Goal: Transaction & Acquisition: Book appointment/travel/reservation

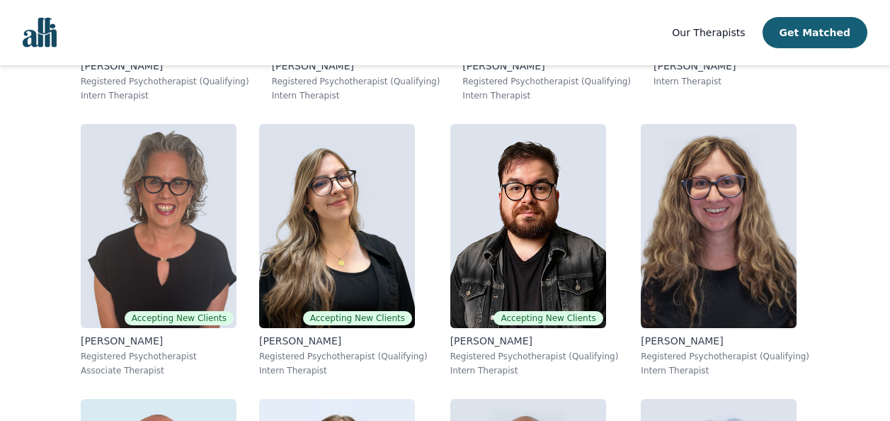
scroll to position [7963, 0]
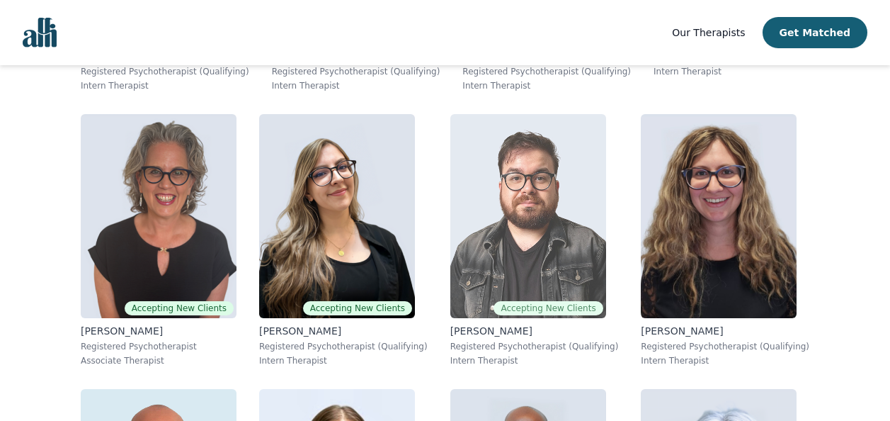
click at [545, 278] on img at bounding box center [529, 216] width 156 height 204
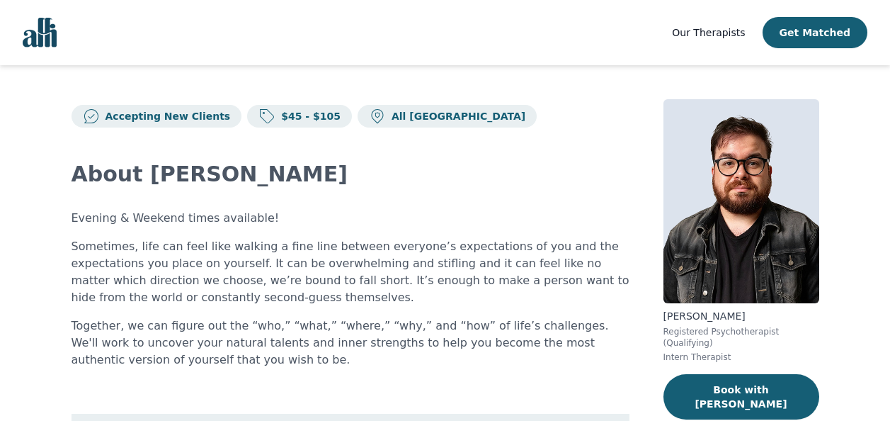
click at [13, 270] on main "Accepting New Clients $45 - $105 All Canada About Freddie Evening & Weekend tim…" at bounding box center [445, 413] width 890 height 696
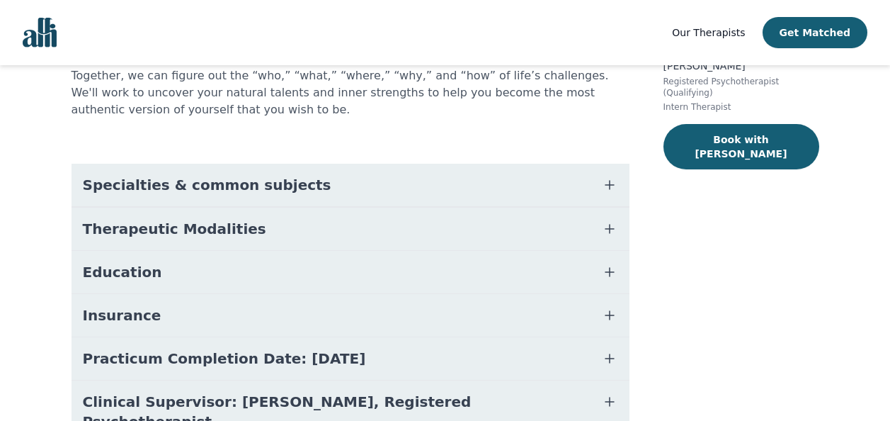
scroll to position [320, 0]
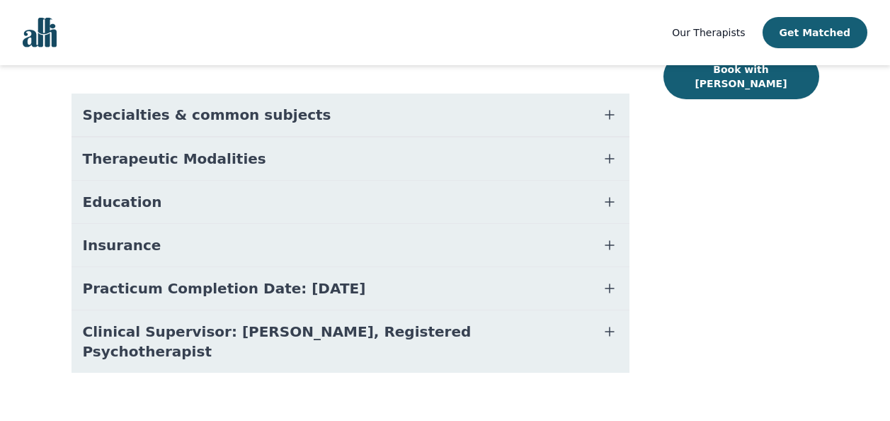
click at [626, 73] on div "About Freddie Evening & Weekend times available! Sometimes, life can feel like …" at bounding box center [351, 106] width 558 height 599
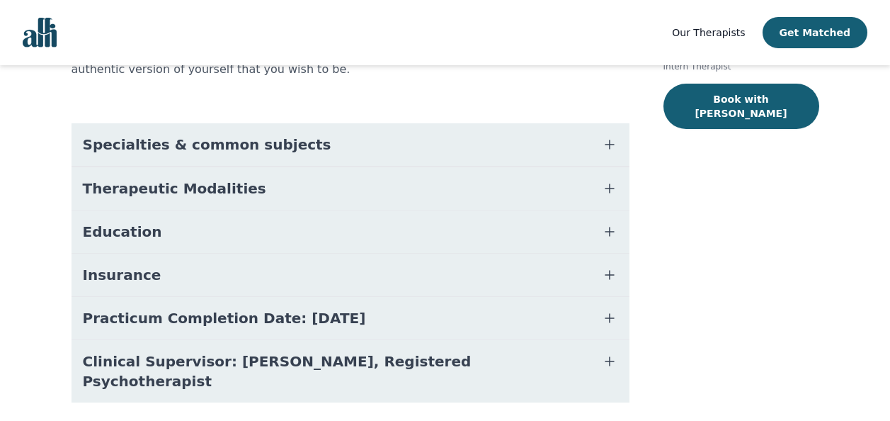
scroll to position [264, 0]
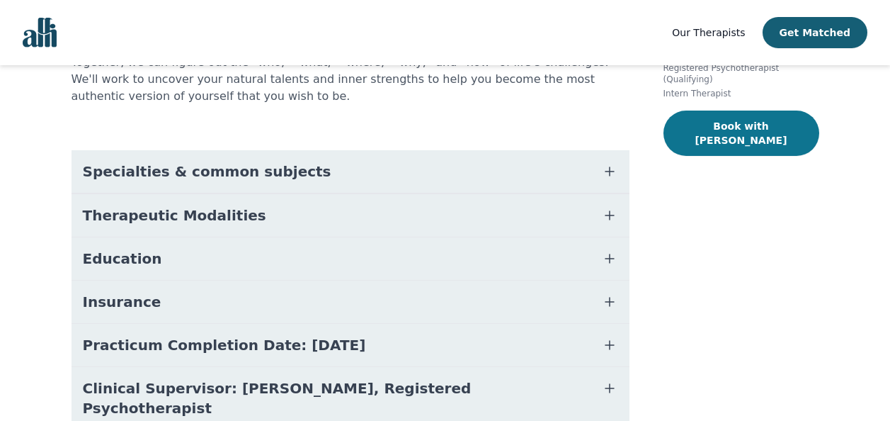
click at [752, 111] on button "Book with [PERSON_NAME]" at bounding box center [742, 133] width 156 height 45
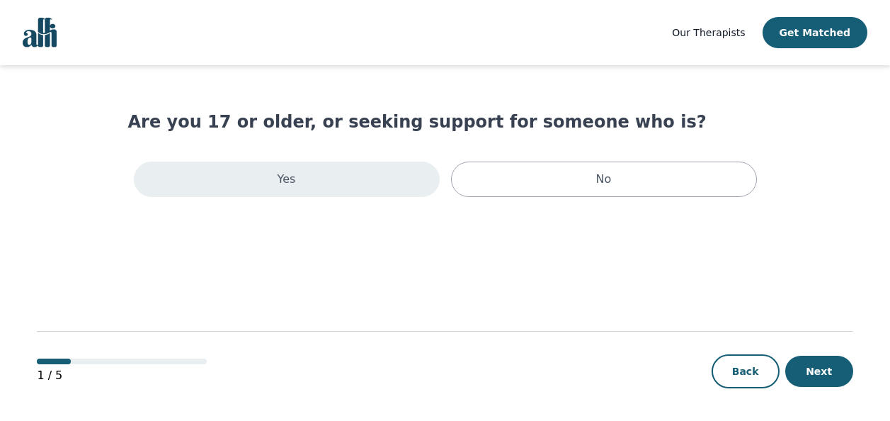
click at [323, 183] on div "Yes" at bounding box center [287, 179] width 306 height 35
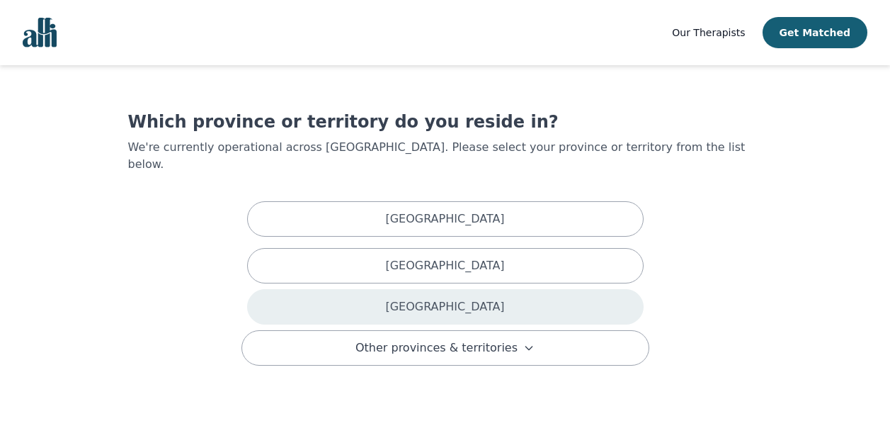
click at [419, 294] on div "[GEOGRAPHIC_DATA]" at bounding box center [445, 306] width 397 height 35
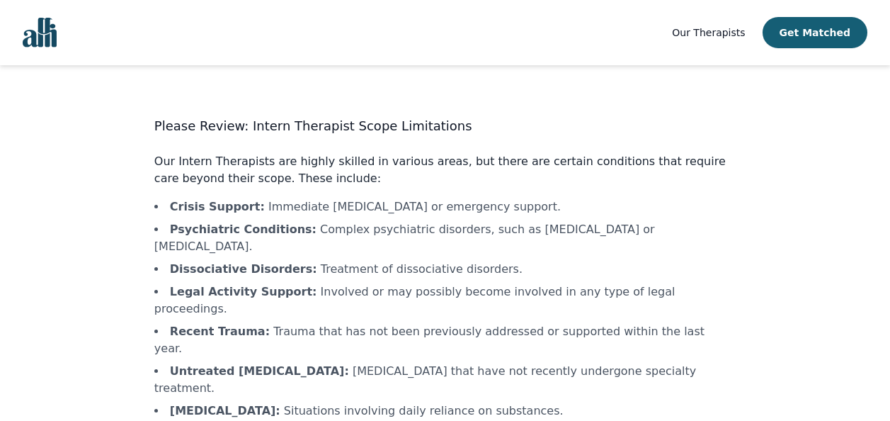
click at [133, 225] on div "Please Review: Intern Therapist Scope Limitations Our Intern Therapists are hig…" at bounding box center [445, 333] width 635 height 445
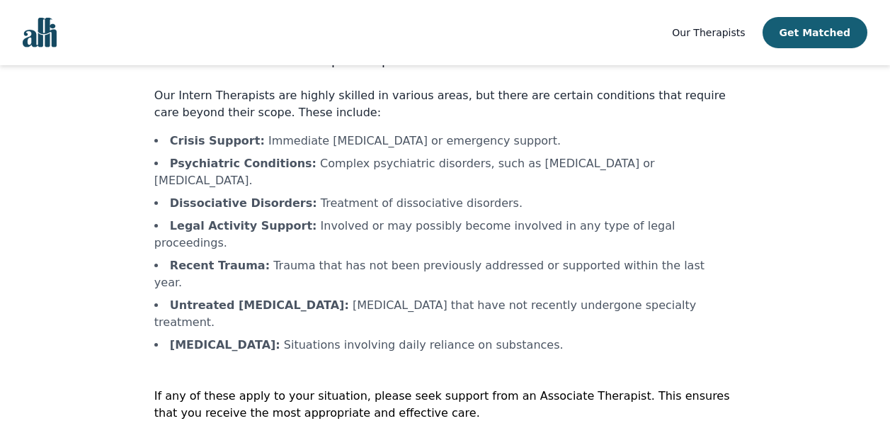
scroll to position [67, 0]
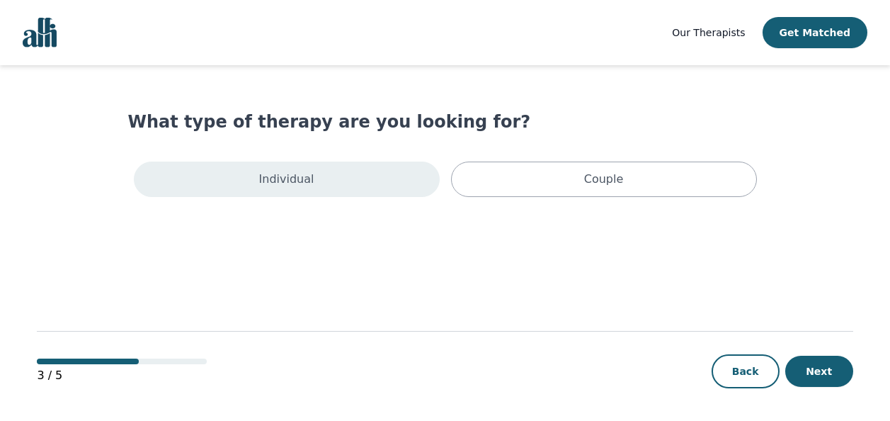
click at [295, 188] on div "Individual" at bounding box center [287, 179] width 306 height 35
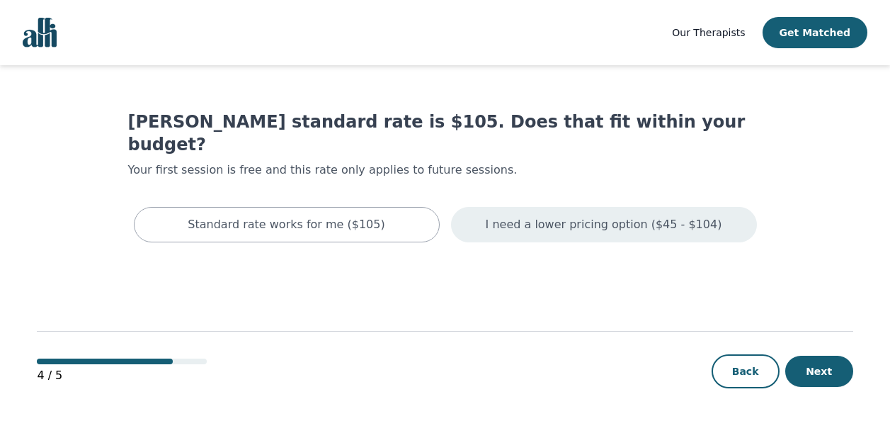
click at [505, 207] on div "I need a lower pricing option ($45 - $104)" at bounding box center [604, 224] width 306 height 35
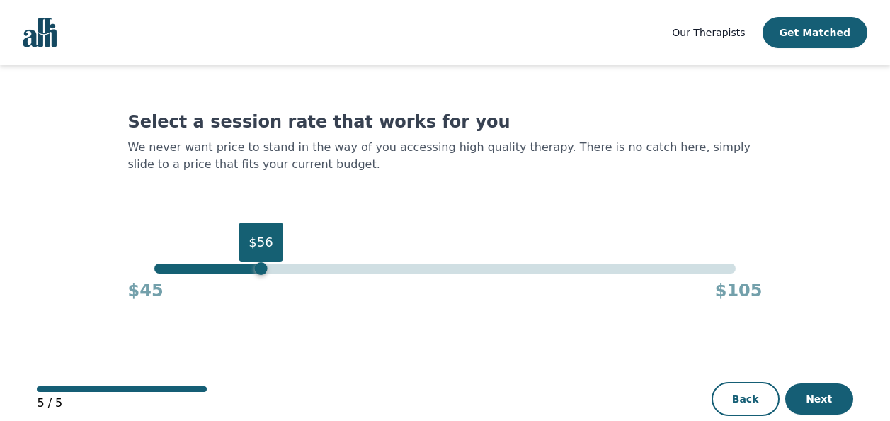
click at [259, 267] on div "$56" at bounding box center [445, 269] width 582 height 10
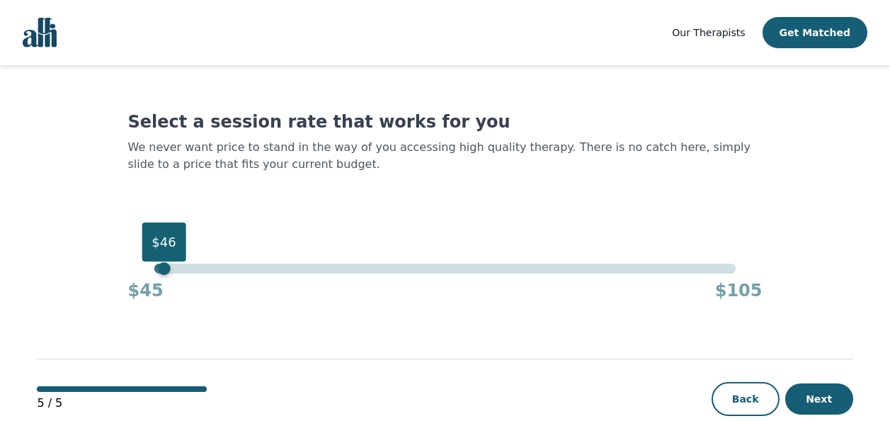
click at [161, 268] on div "$46" at bounding box center [445, 269] width 582 height 10
click at [158, 276] on div "$45 $105" at bounding box center [445, 287] width 635 height 28
click at [158, 271] on div "$45" at bounding box center [154, 268] width 13 height 13
click at [82, 243] on main "Select a session rate that works for you We never want price to stand in the wa…" at bounding box center [445, 257] width 816 height 385
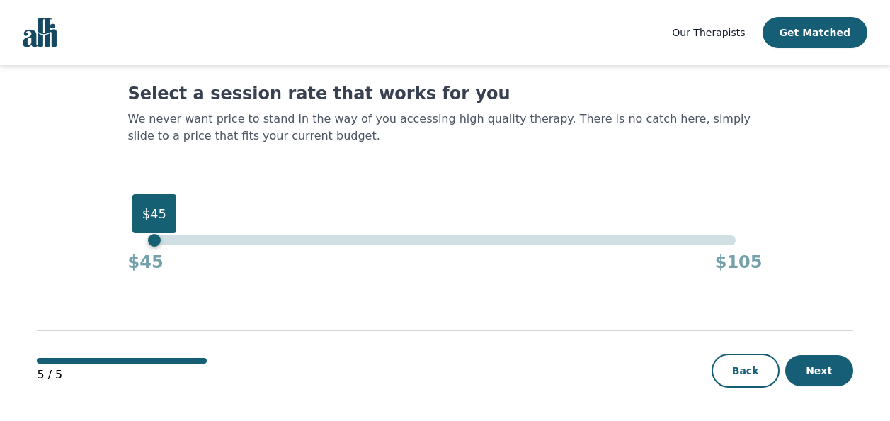
scroll to position [29, 0]
click at [832, 371] on button "Next" at bounding box center [820, 369] width 68 height 31
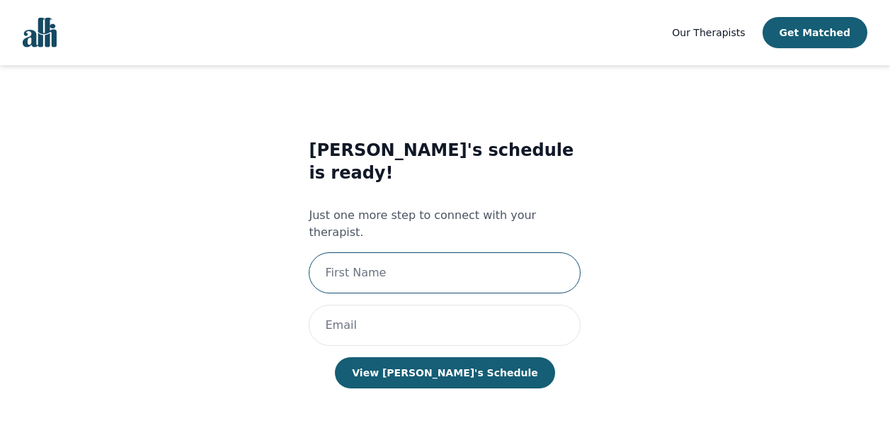
click at [489, 252] on input "text" at bounding box center [445, 272] width 272 height 41
click at [430, 252] on input "[PERSON_NAME]" at bounding box center [445, 272] width 272 height 41
type input "Laura Rossetti"
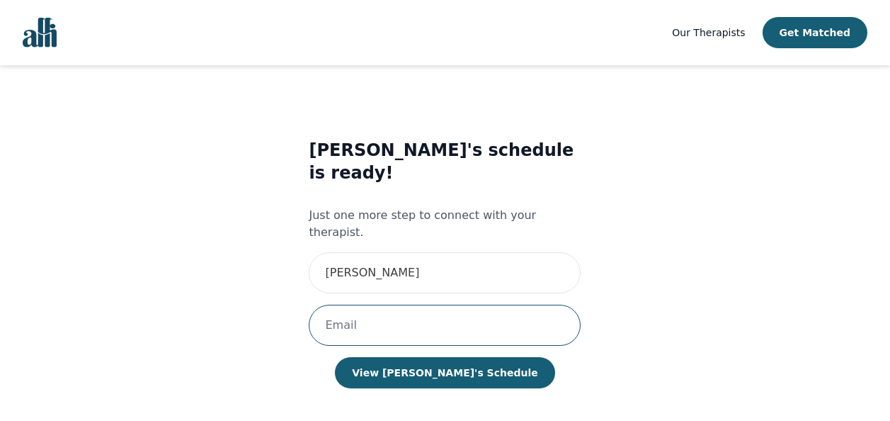
click at [371, 305] on input "email" at bounding box center [445, 325] width 272 height 41
type input "[EMAIL_ADDRESS][DOMAIN_NAME]"
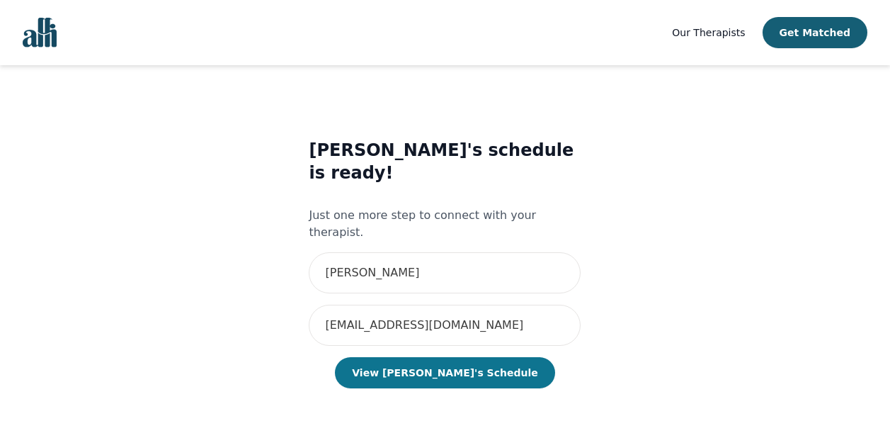
click at [450, 357] on button "View [PERSON_NAME]'s Schedule" at bounding box center [445, 372] width 220 height 31
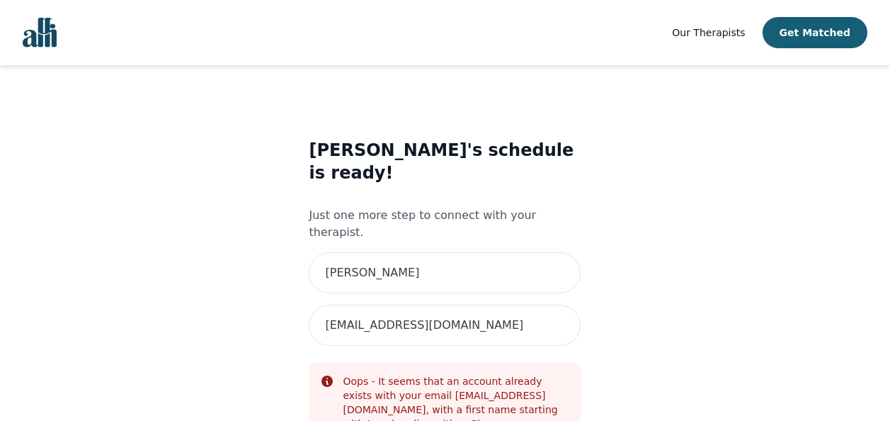
click at [621, 278] on div "Freddie's schedule is ready! Just one more step to connect with your therapist.…" at bounding box center [445, 359] width 582 height 487
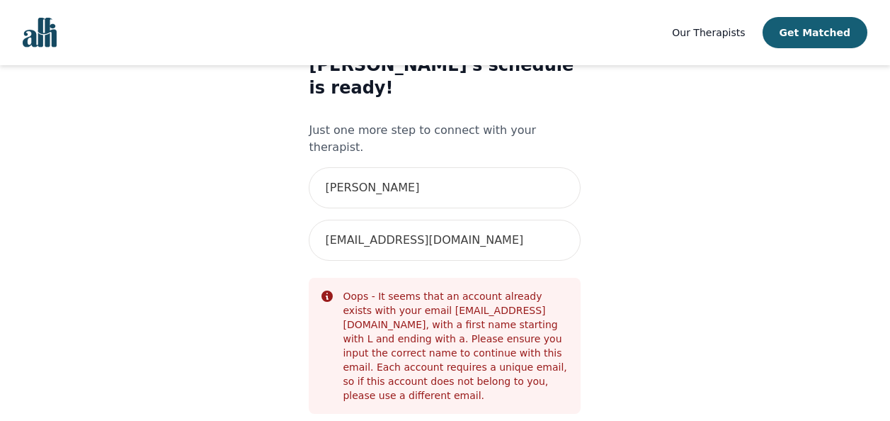
scroll to position [113, 0]
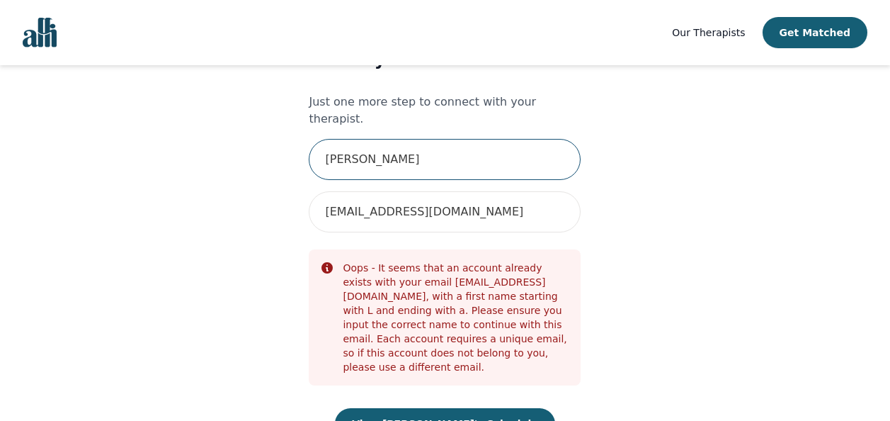
click at [506, 139] on input "Laura Rossetti" at bounding box center [445, 159] width 272 height 41
type input "[PERSON_NAME]"
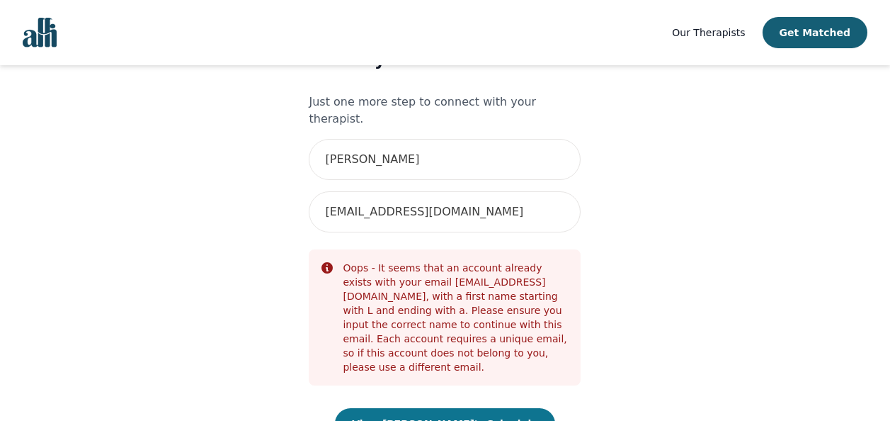
click at [467, 408] on button "View [PERSON_NAME]'s Schedule" at bounding box center [445, 423] width 220 height 31
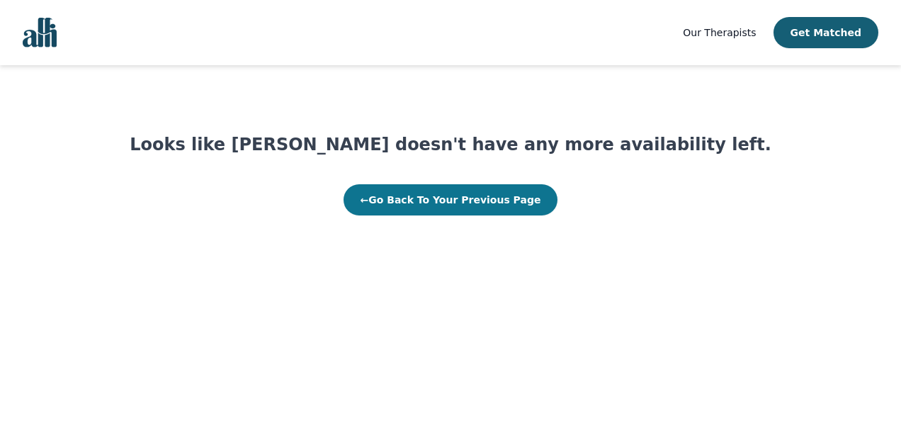
click at [465, 210] on button "← Go Back To Your Previous Page" at bounding box center [451, 199] width 215 height 31
click at [392, 203] on button "← Go Back To Your Previous Page" at bounding box center [451, 199] width 215 height 31
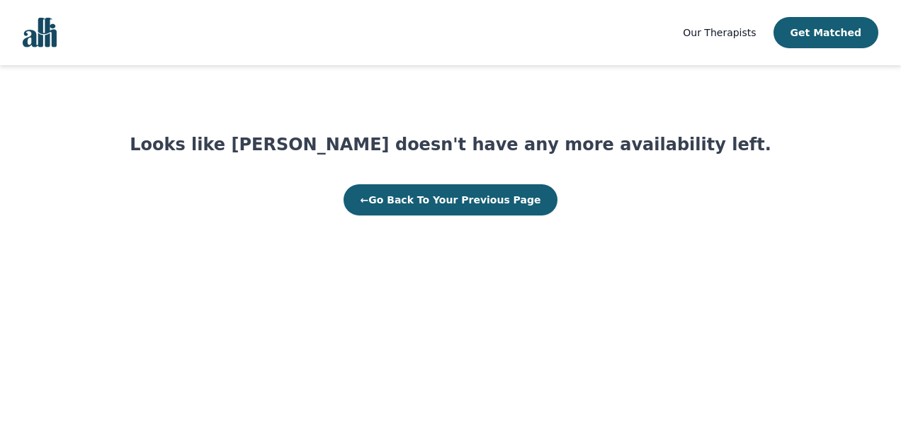
click at [392, 203] on button "← Go Back To Your Previous Page" at bounding box center [451, 199] width 215 height 31
click at [727, 28] on span "Our Therapists" at bounding box center [719, 32] width 73 height 11
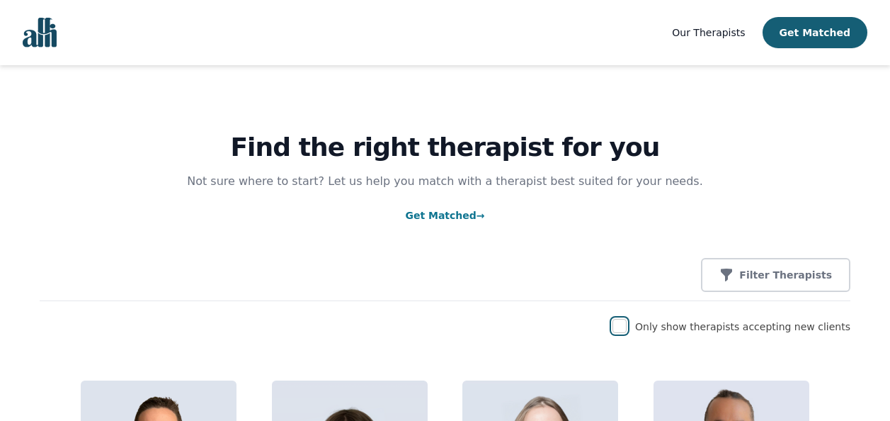
click at [627, 329] on input "checkbox" at bounding box center [620, 326] width 14 height 14
checkbox input "true"
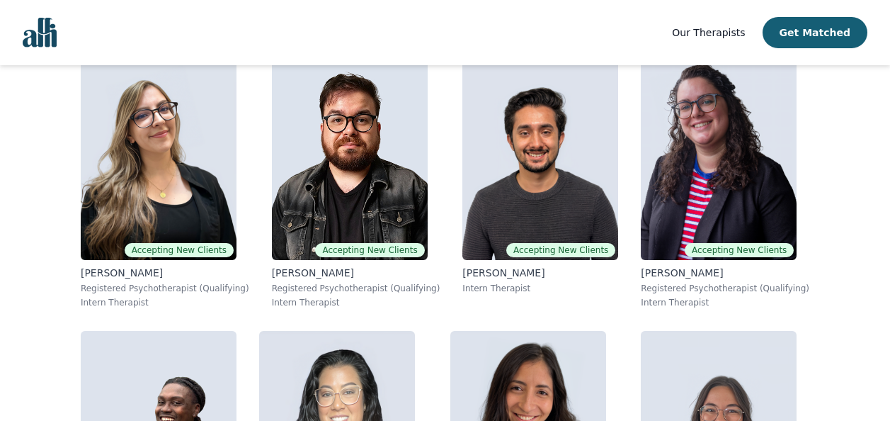
scroll to position [2783, 0]
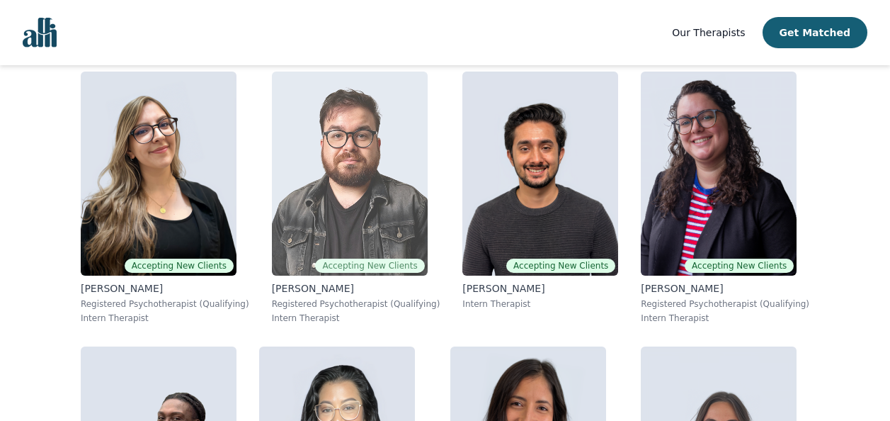
click at [301, 167] on img at bounding box center [350, 174] width 156 height 204
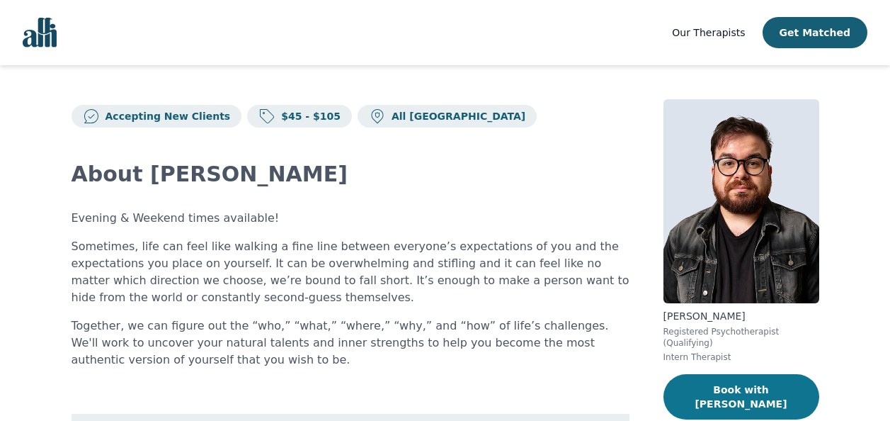
click at [701, 380] on button "Book with [PERSON_NAME]" at bounding box center [742, 396] width 156 height 45
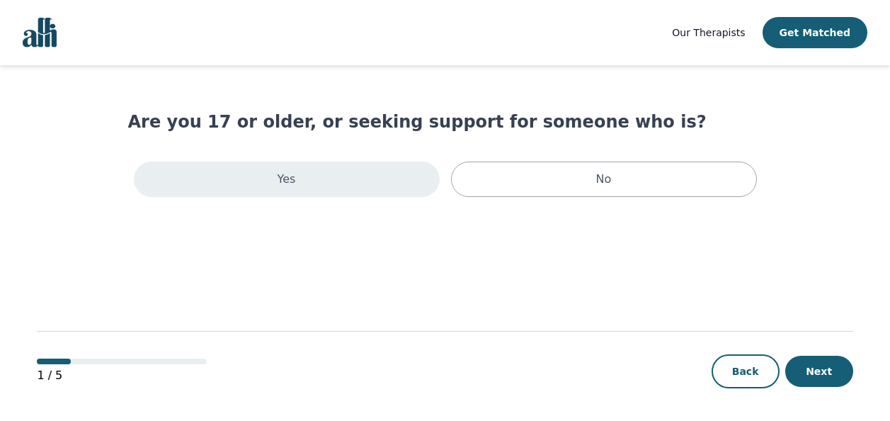
click at [381, 190] on div "Yes" at bounding box center [287, 179] width 306 height 35
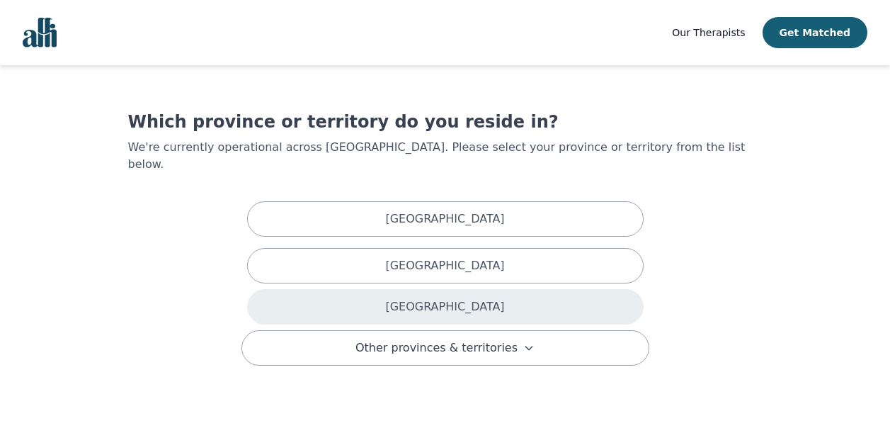
click at [409, 294] on div "[GEOGRAPHIC_DATA]" at bounding box center [445, 306] width 397 height 35
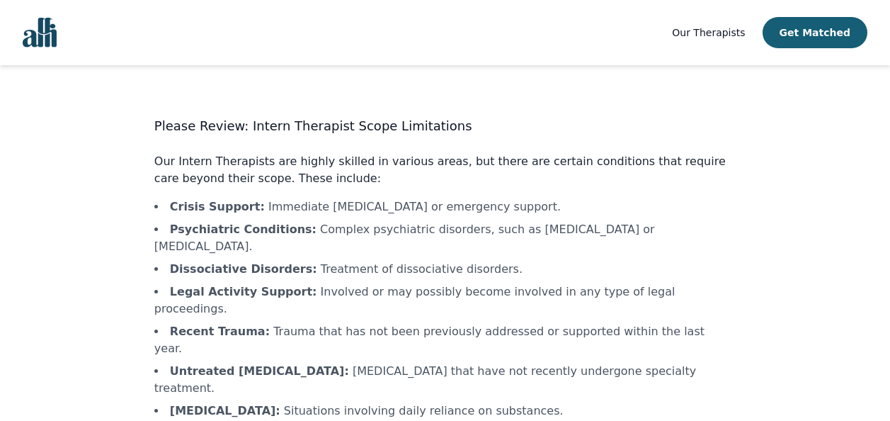
click at [44, 371] on main "Please Review: Intern Therapist Scope Limitations Our Intern Therapists are hig…" at bounding box center [445, 310] width 816 height 490
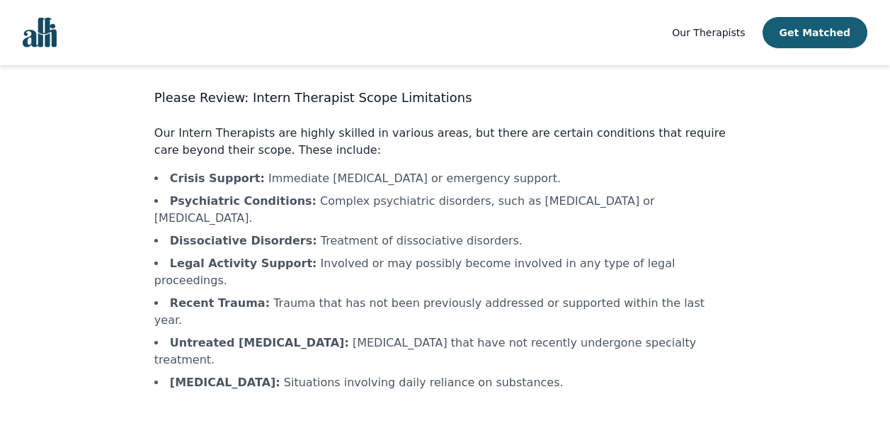
scroll to position [67, 0]
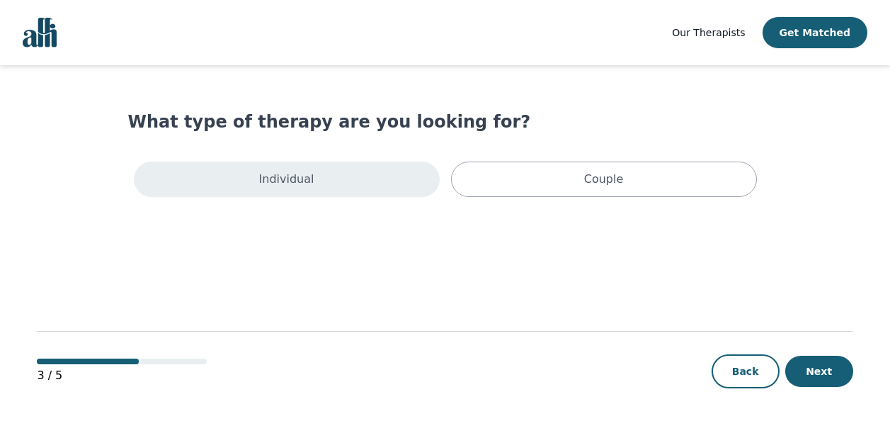
click at [351, 181] on div "Individual" at bounding box center [287, 179] width 306 height 35
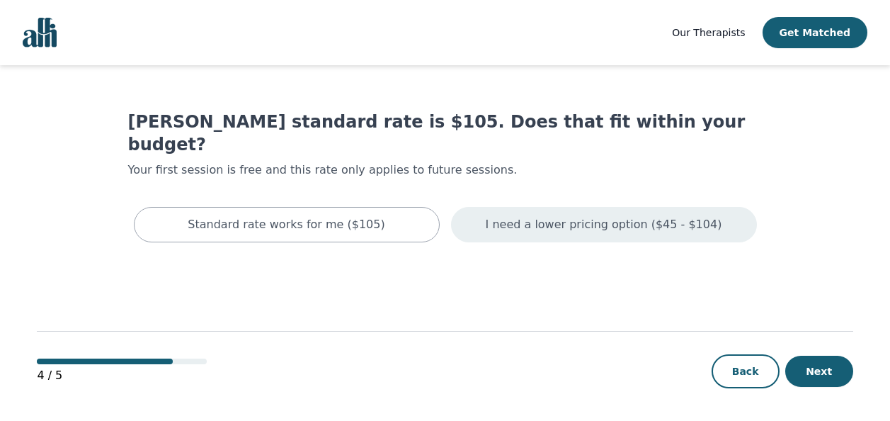
click at [519, 216] on p "I need a lower pricing option ($45 - $104)" at bounding box center [604, 224] width 237 height 17
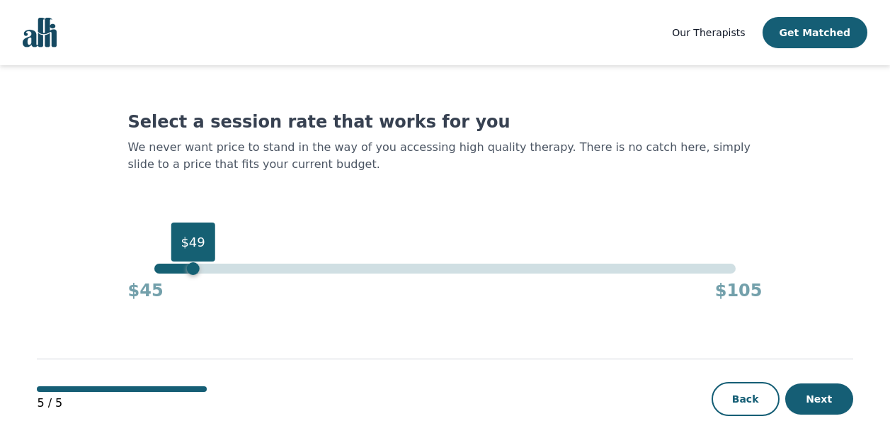
click at [196, 270] on div "$49" at bounding box center [445, 269] width 582 height 10
click at [196, 271] on div "$49" at bounding box center [193, 268] width 13 height 13
click at [197, 272] on div "$49" at bounding box center [193, 268] width 13 height 13
click at [199, 268] on div "$50" at bounding box center [202, 268] width 13 height 13
click at [816, 390] on button "Next" at bounding box center [820, 398] width 68 height 31
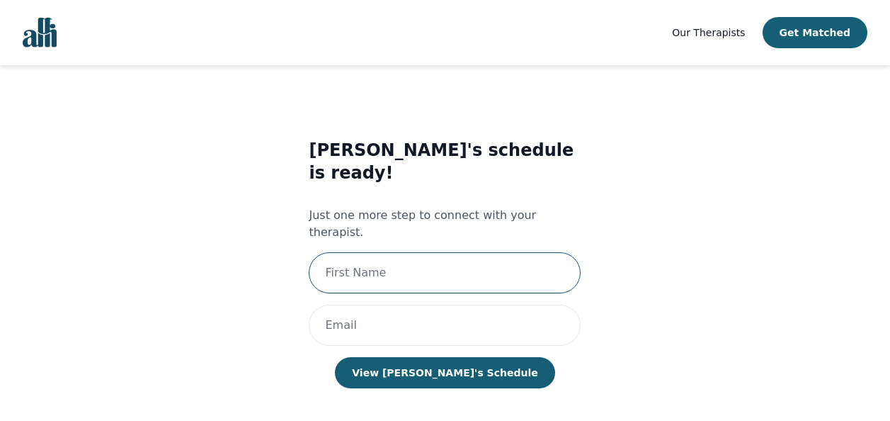
click at [516, 252] on input "text" at bounding box center [445, 272] width 272 height 41
type input "[PERSON_NAME]"
type input "[EMAIL_ADDRESS][DOMAIN_NAME]"
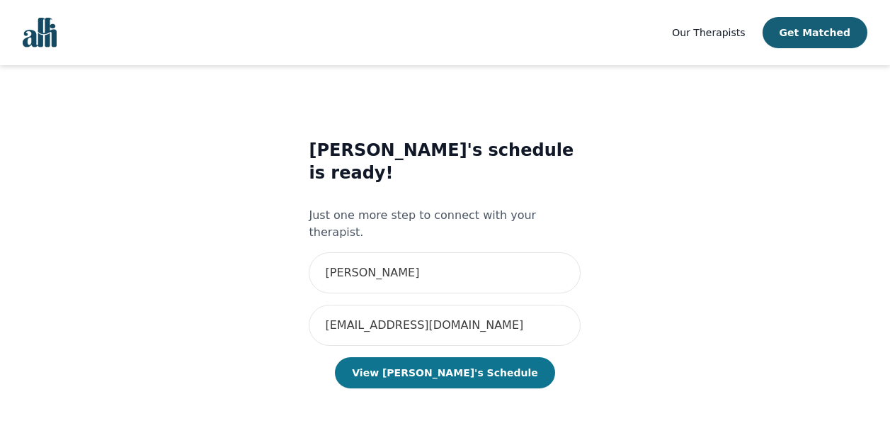
click at [460, 357] on button "View [PERSON_NAME]'s Schedule" at bounding box center [445, 372] width 220 height 31
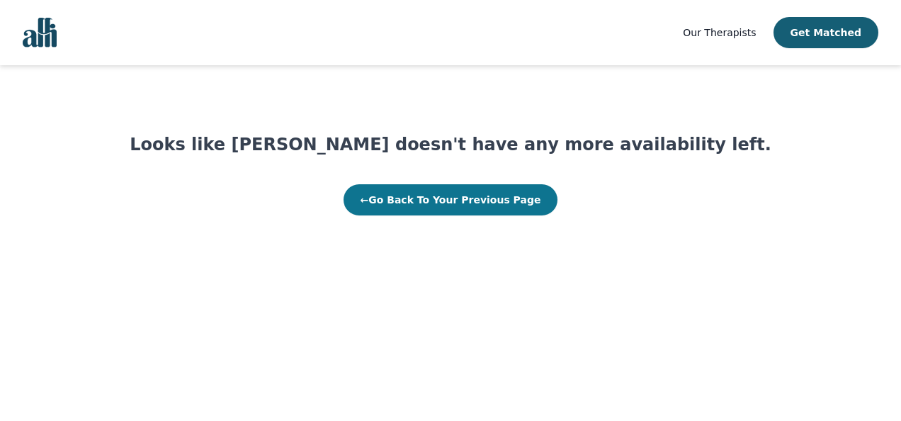
click at [407, 205] on button "← Go Back To Your Previous Page" at bounding box center [451, 199] width 215 height 31
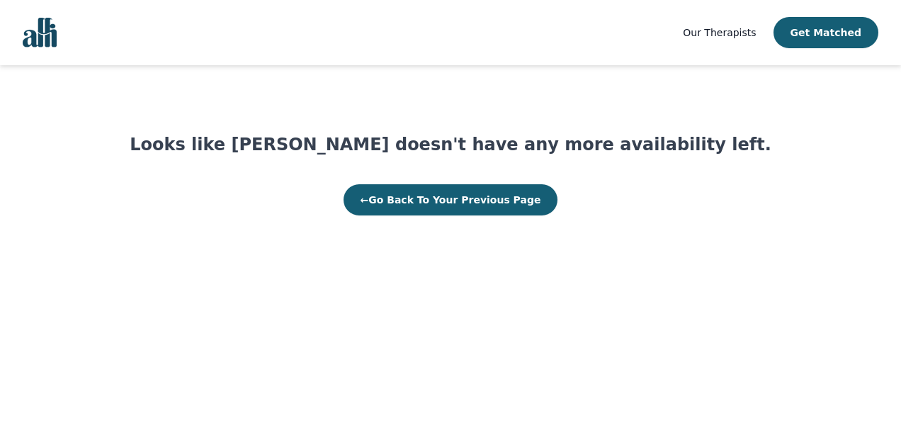
click at [407, 205] on button "← Go Back To Your Previous Page" at bounding box center [451, 199] width 215 height 31
click at [731, 33] on span "Our Therapists" at bounding box center [719, 32] width 73 height 11
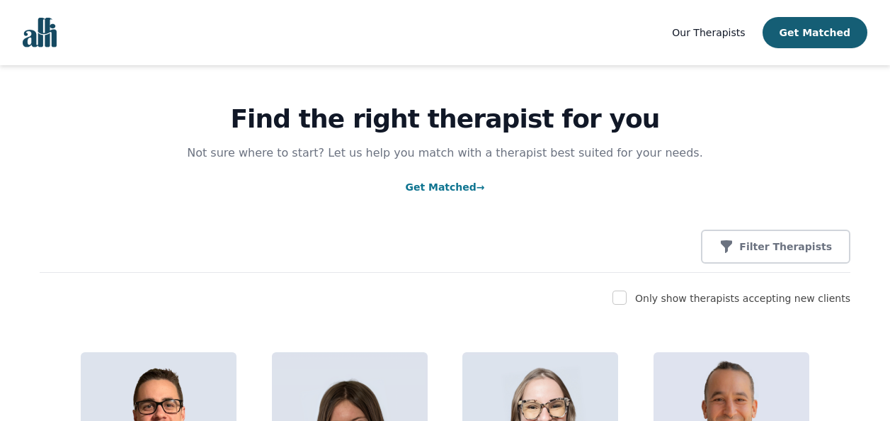
drag, startPoint x: 16, startPoint y: 287, endPoint x: 215, endPoint y: 237, distance: 206.0
click at [215, 237] on div "Filter Therapists" at bounding box center [445, 247] width 811 height 34
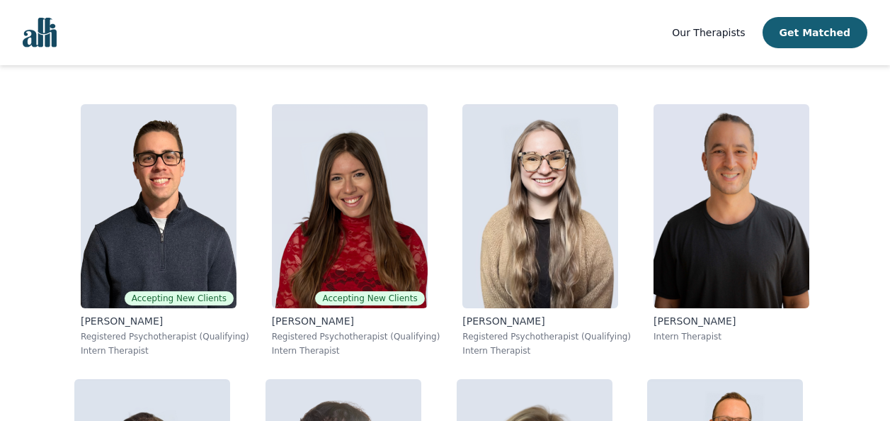
scroll to position [283, 0]
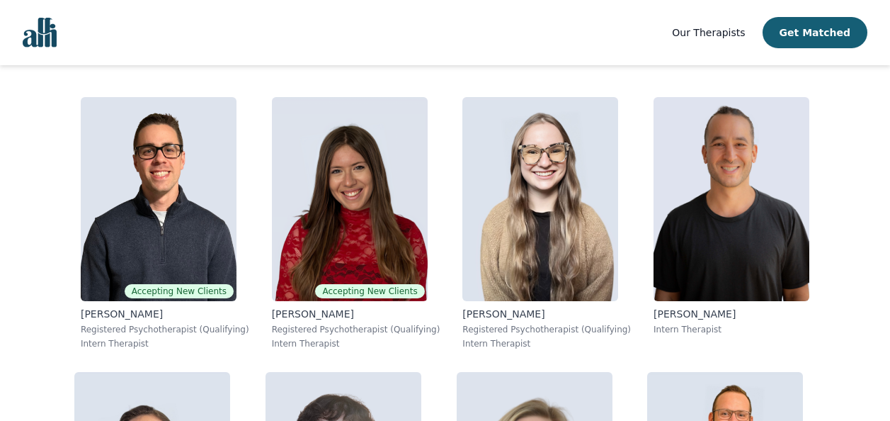
click at [706, 27] on span "Our Therapists" at bounding box center [708, 32] width 73 height 11
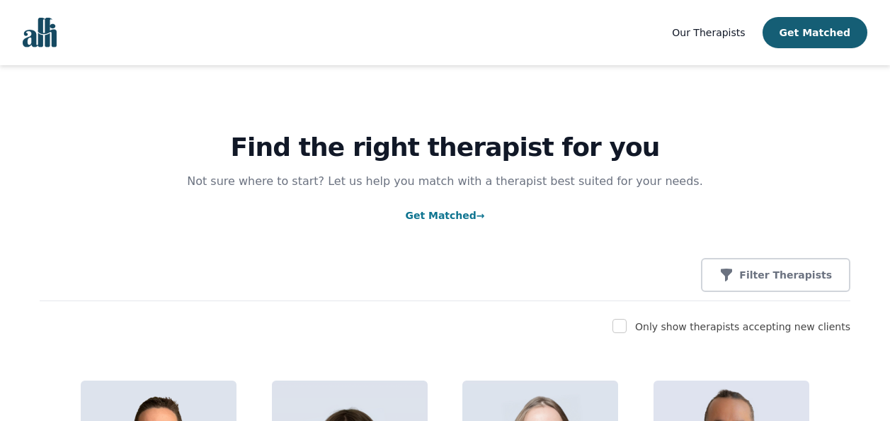
click at [173, 225] on div "Find the right therapist for you Not sure where to start? Let us help you match…" at bounding box center [445, 183] width 811 height 236
click at [627, 325] on input "checkbox" at bounding box center [620, 326] width 14 height 14
checkbox input "true"
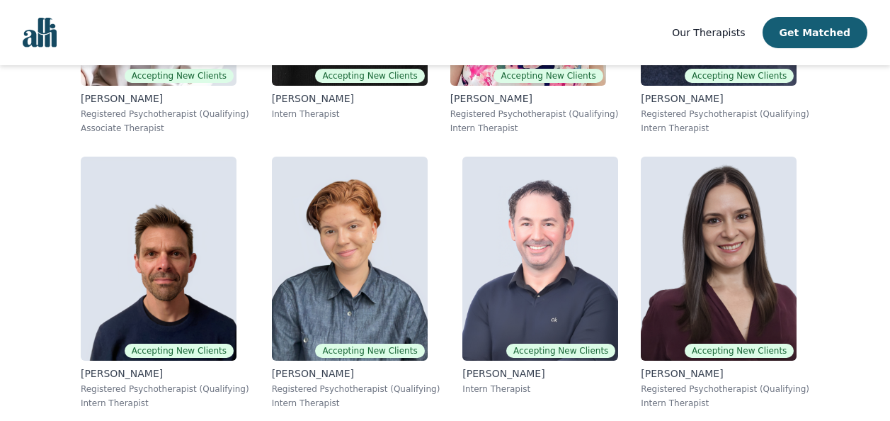
scroll to position [1077, 0]
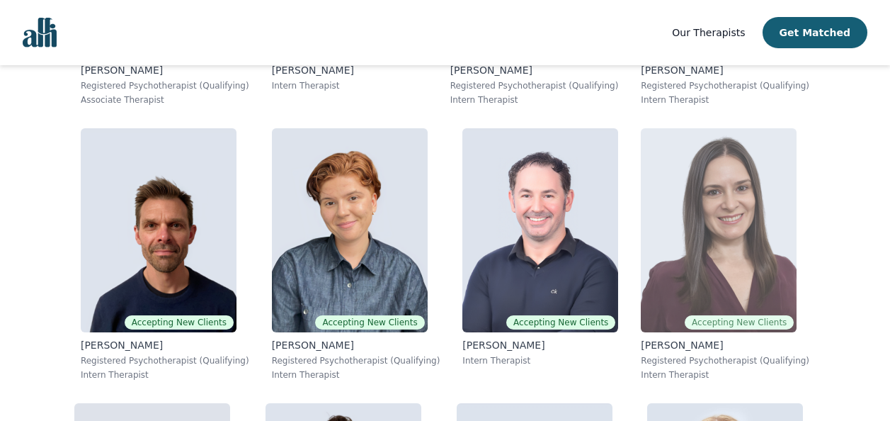
click at [680, 174] on img at bounding box center [719, 230] width 156 height 204
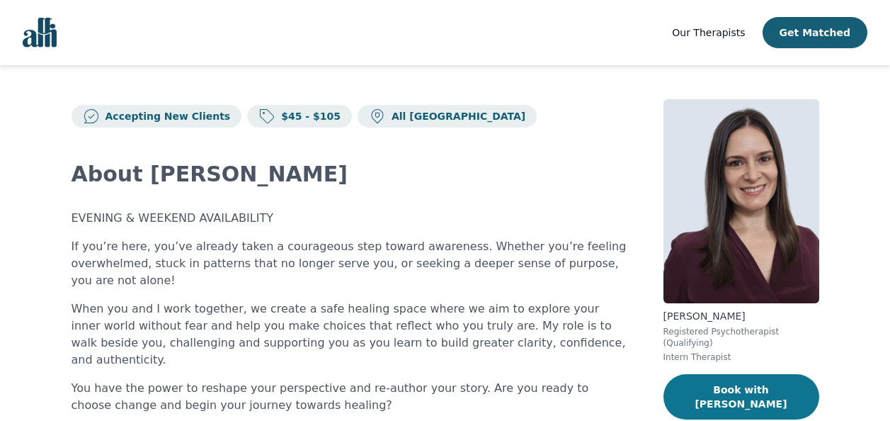
click at [760, 381] on button "Book with Lorena" at bounding box center [742, 396] width 156 height 45
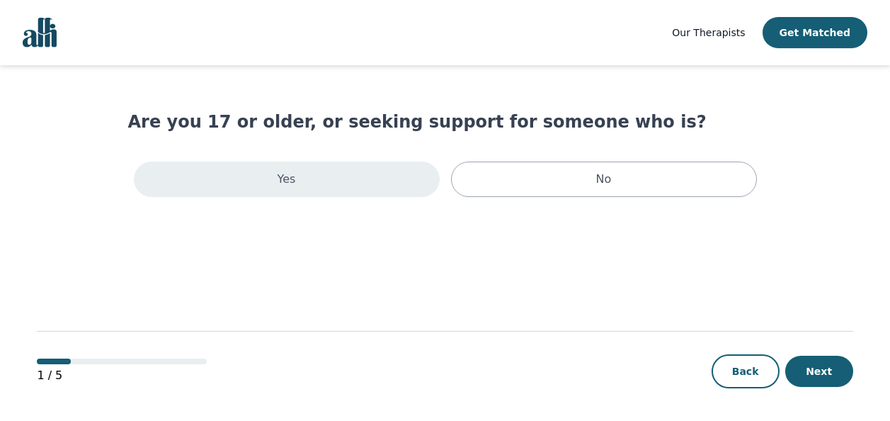
click at [313, 193] on div "Yes" at bounding box center [287, 179] width 306 height 35
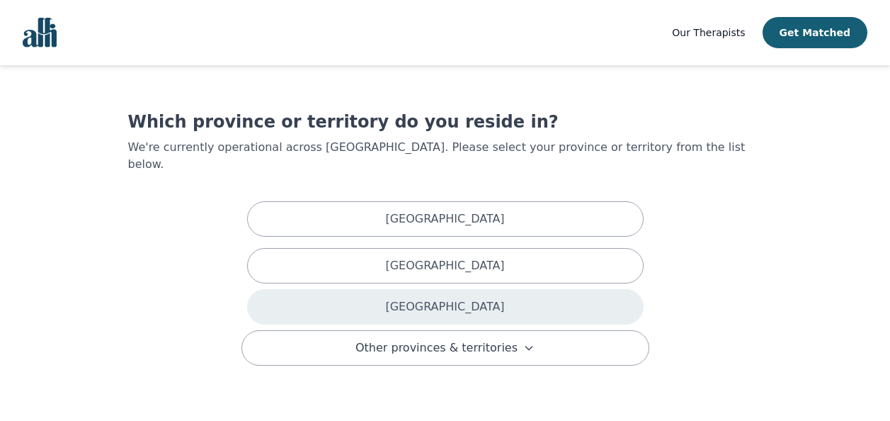
click at [416, 295] on div "[GEOGRAPHIC_DATA]" at bounding box center [445, 306] width 397 height 35
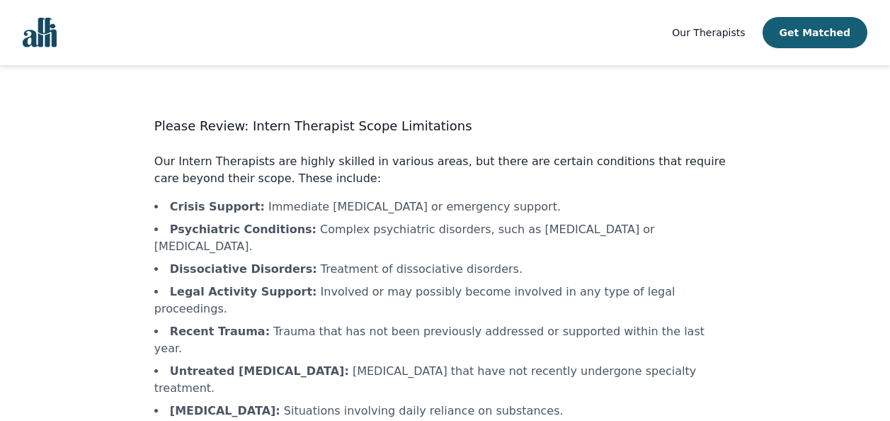
click at [21, 269] on div "Our Therapists Get Matched Please Review: Intern Therapist Scope Limitations Ou…" at bounding box center [445, 277] width 890 height 555
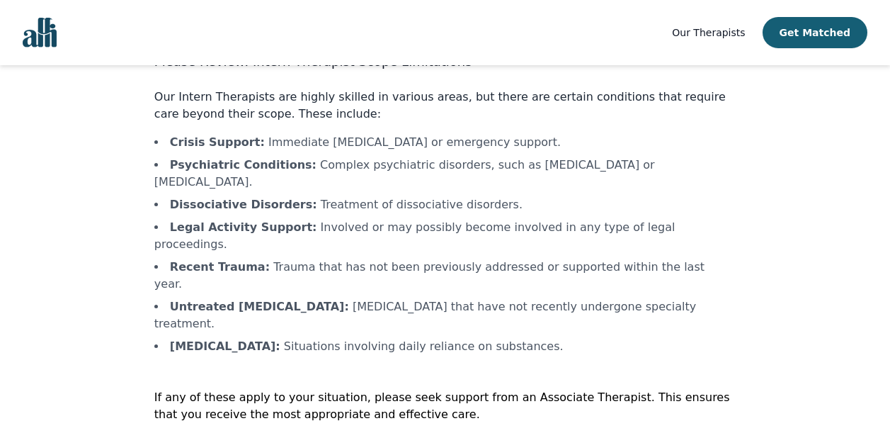
scroll to position [67, 0]
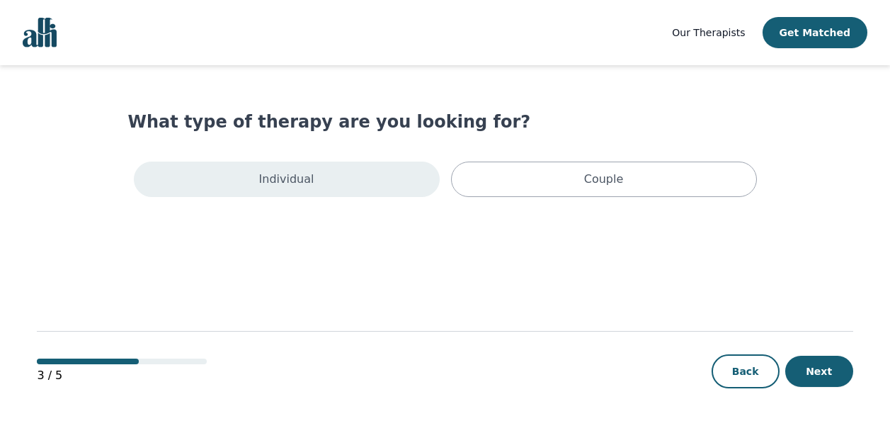
click at [363, 177] on div "Individual" at bounding box center [287, 179] width 306 height 35
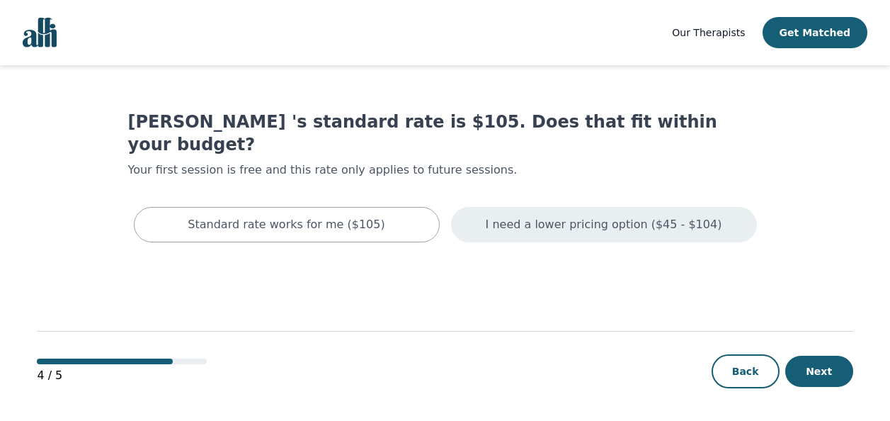
click at [479, 207] on div "I need a lower pricing option ($45 - $104)" at bounding box center [604, 224] width 306 height 35
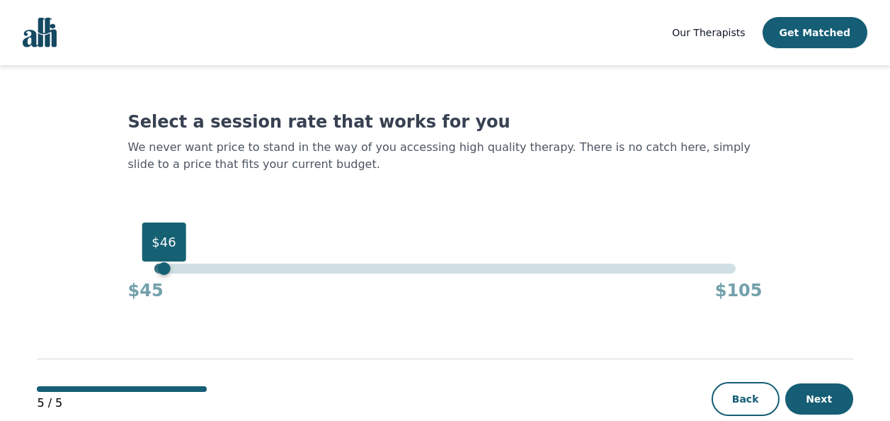
click at [160, 268] on div "$46" at bounding box center [445, 269] width 582 height 10
click at [159, 273] on div "$45" at bounding box center [154, 268] width 13 height 13
click at [63, 266] on main "Select a session rate that works for you We never want price to stand in the wa…" at bounding box center [445, 257] width 816 height 385
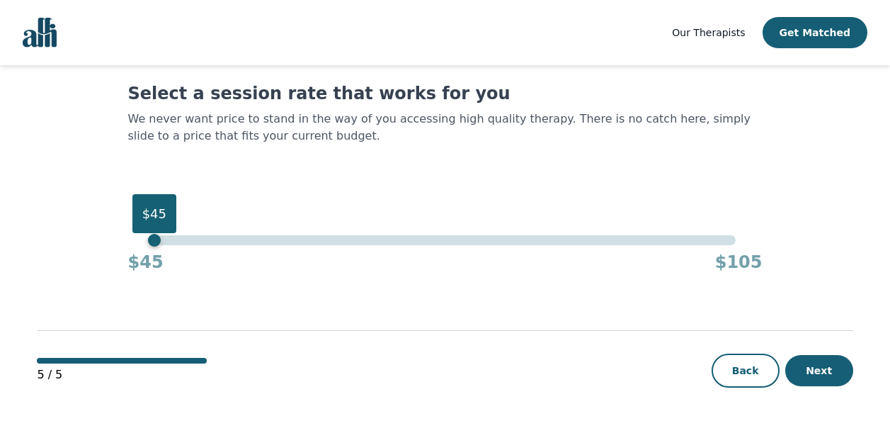
scroll to position [29, 0]
click at [825, 365] on button "Next" at bounding box center [820, 369] width 68 height 31
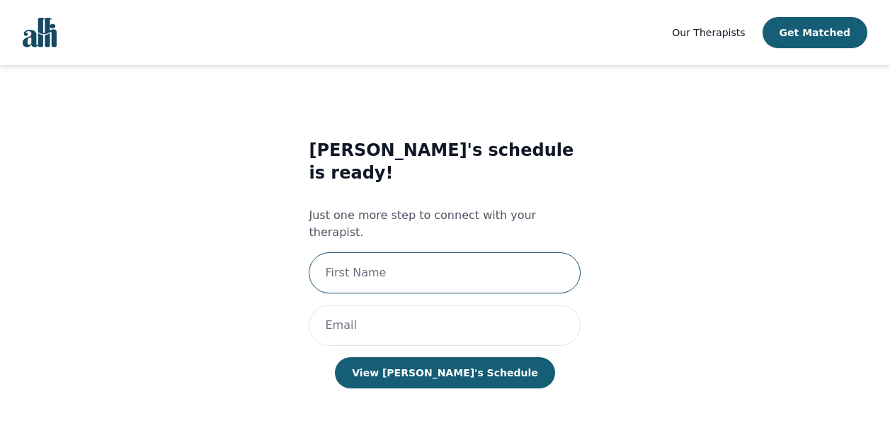
click at [407, 252] on input "text" at bounding box center [445, 272] width 272 height 41
type input "[PERSON_NAME]"
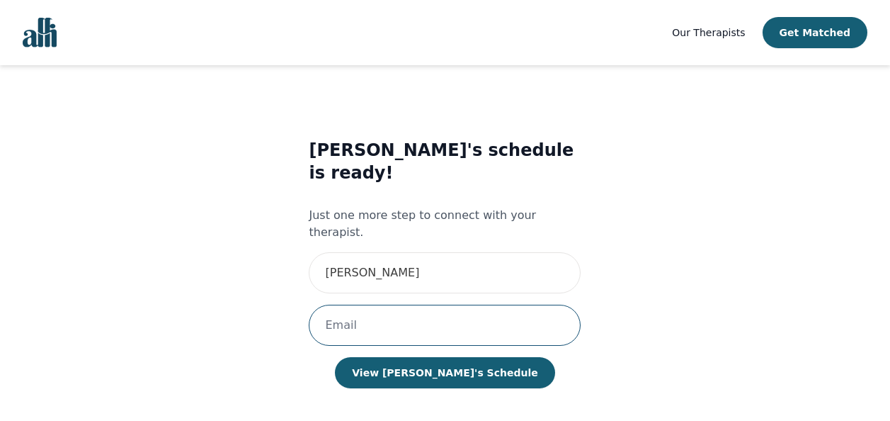
type input "[EMAIL_ADDRESS][DOMAIN_NAME]"
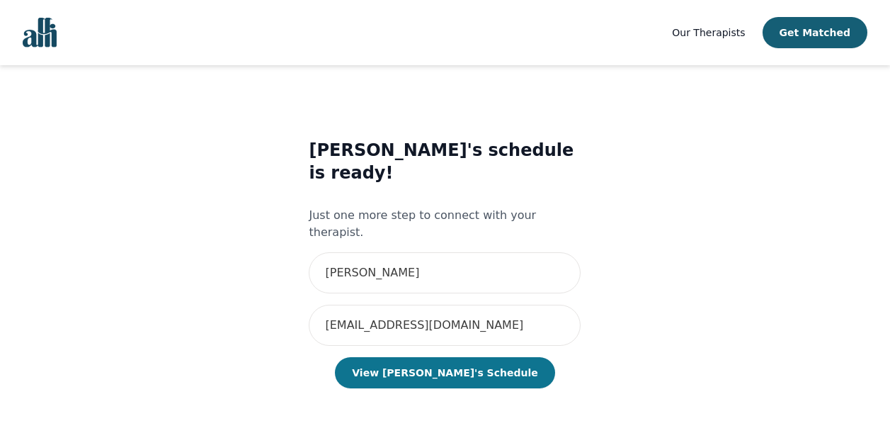
click at [422, 357] on button "View Lorena's Schedule" at bounding box center [445, 372] width 220 height 31
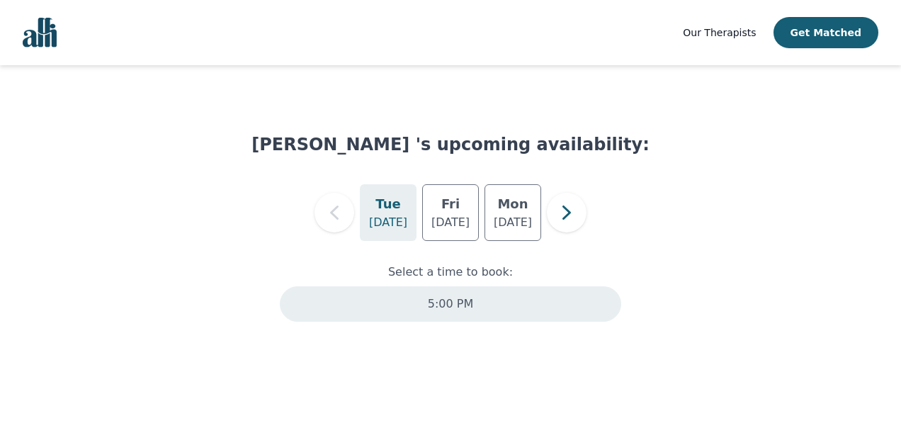
click at [422, 305] on div "5:00 PM" at bounding box center [450, 303] width 341 height 35
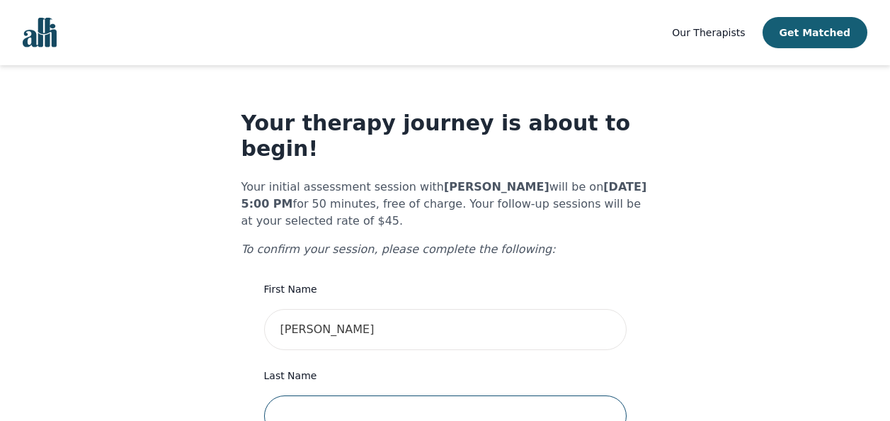
click at [314, 408] on input "text" at bounding box center [445, 415] width 363 height 41
type input "[PERSON_NAME]"
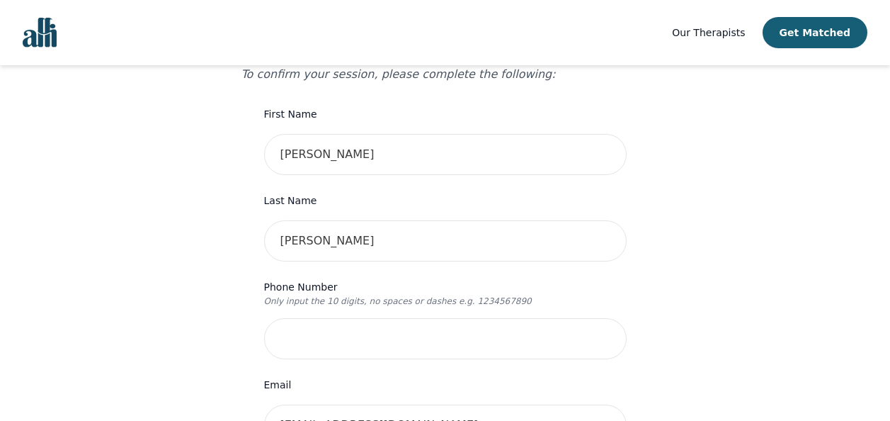
scroll to position [198, 0]
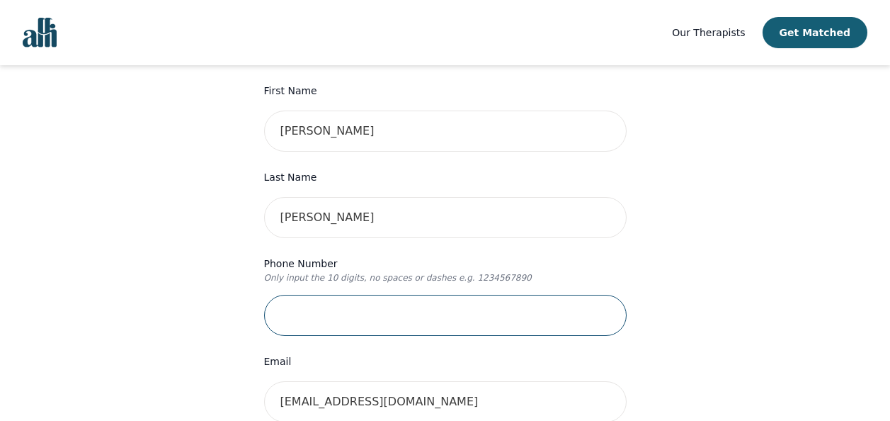
click at [403, 295] on input "tel" at bounding box center [445, 315] width 363 height 41
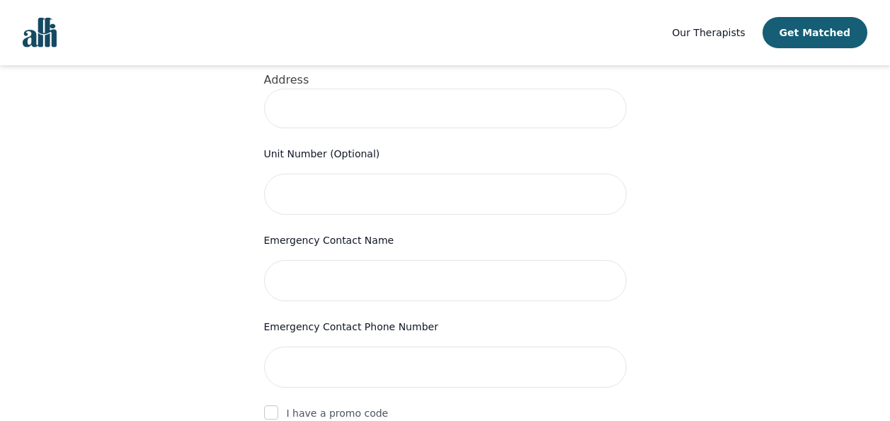
scroll to position [856, 0]
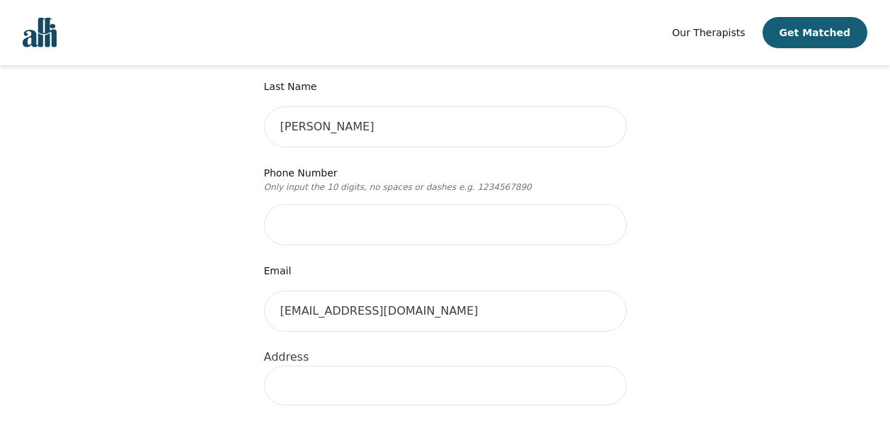
scroll to position [261, 0]
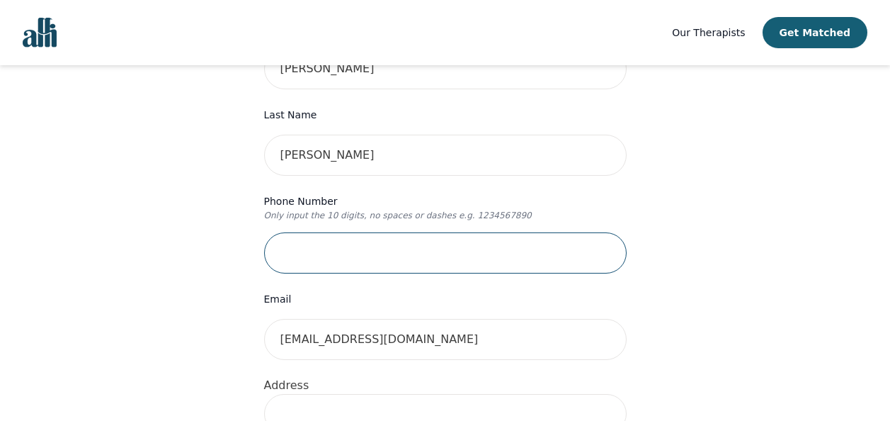
click at [414, 232] on input "tel" at bounding box center [445, 252] width 363 height 41
type input "3432640237"
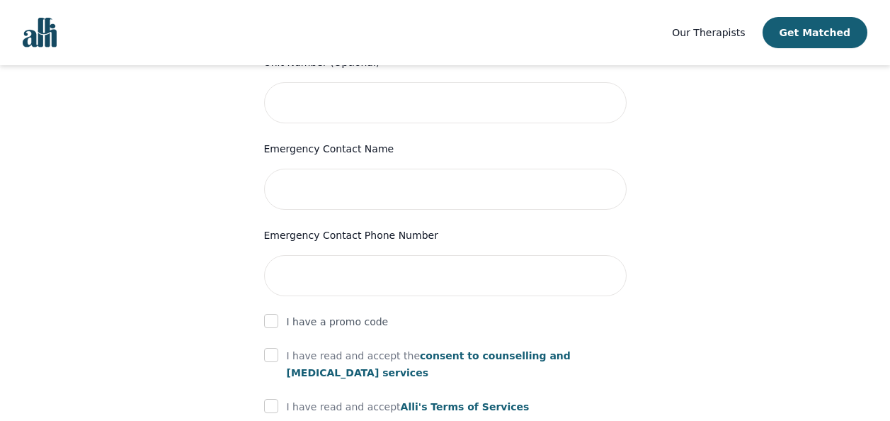
scroll to position [686, 0]
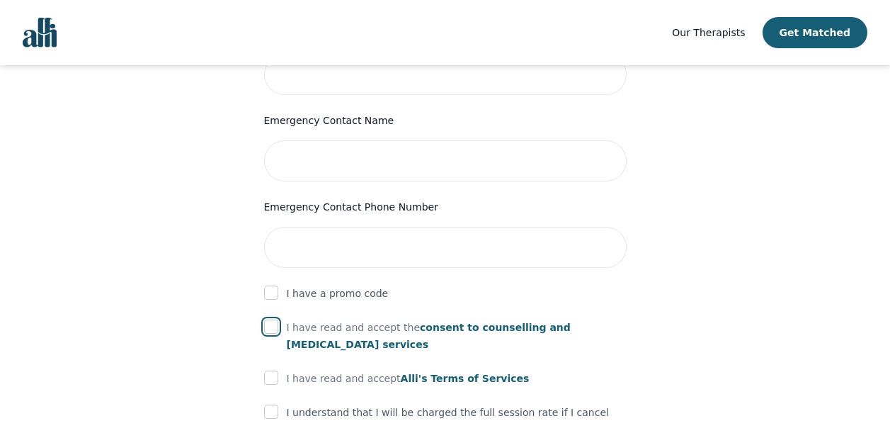
click at [273, 319] on input "checkbox" at bounding box center [271, 326] width 14 height 14
checkbox input "true"
click at [273, 371] on input "checkbox" at bounding box center [271, 378] width 14 height 14
checkbox input "true"
click at [273, 405] on input "checkbox" at bounding box center [271, 412] width 14 height 14
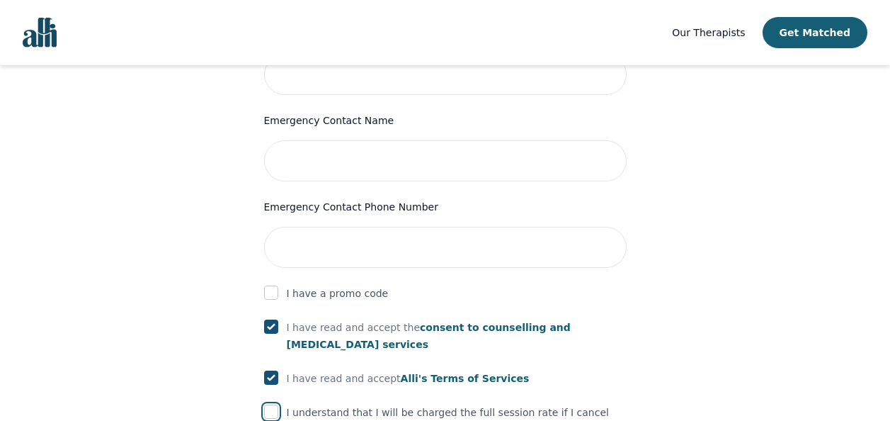
checkbox input "true"
click at [132, 302] on div "Your therapy journey is about to begin! Your initial assessment session with Lo…" at bounding box center [445, 14] width 856 height 1271
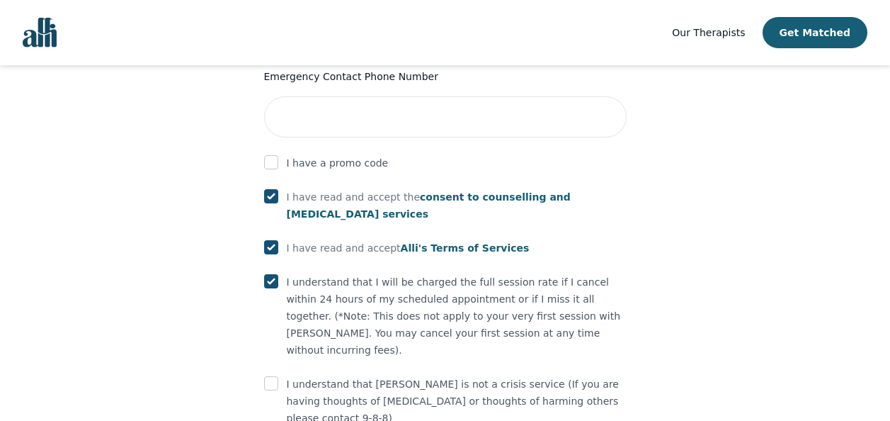
scroll to position [827, 0]
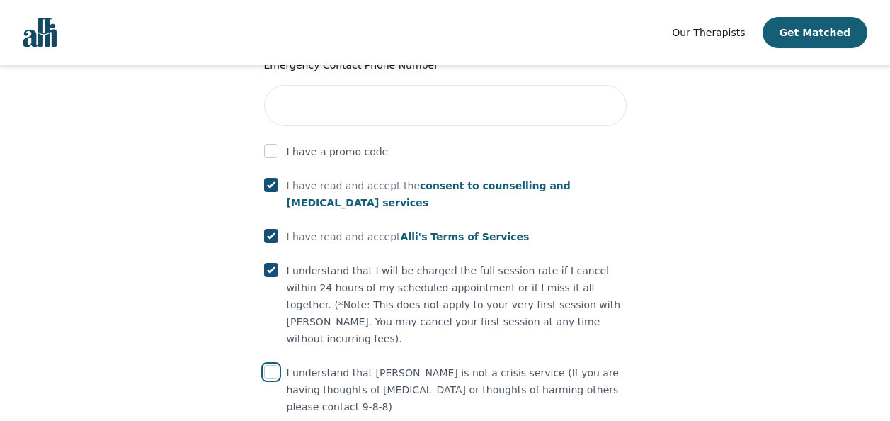
click at [273, 365] on input "checkbox" at bounding box center [271, 372] width 14 height 14
checkbox input "true"
click at [727, 38] on span "Our Therapists" at bounding box center [708, 32] width 73 height 11
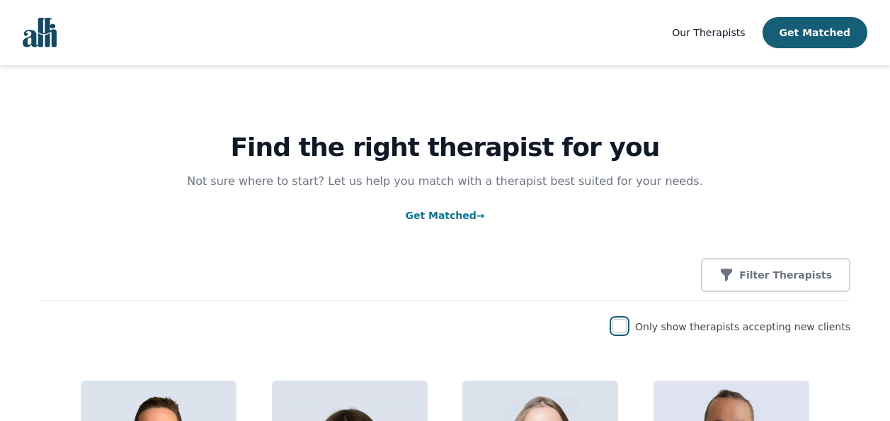
click at [627, 328] on input "checkbox" at bounding box center [620, 326] width 14 height 14
checkbox input "true"
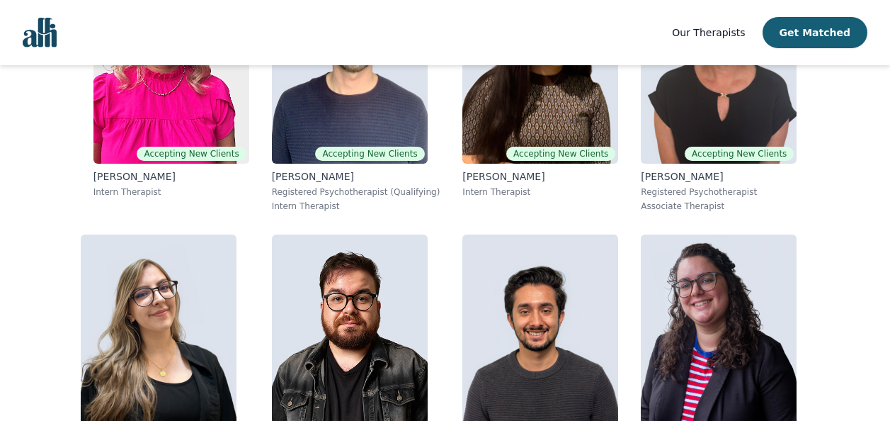
scroll to position [2625, 0]
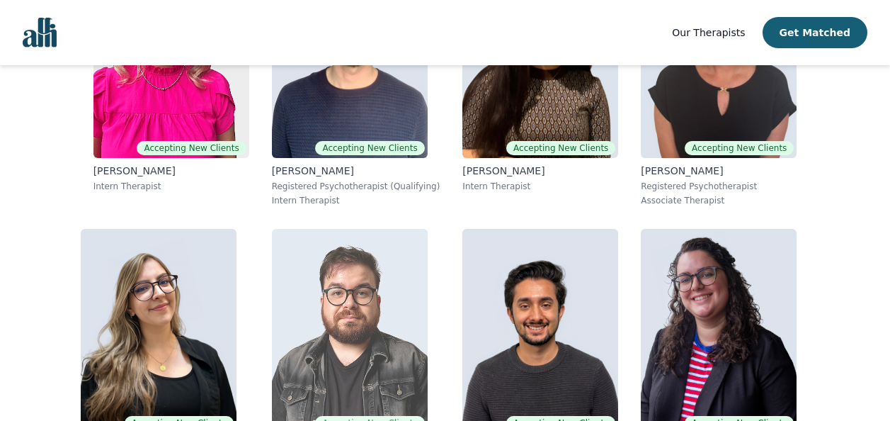
click at [407, 330] on img at bounding box center [350, 331] width 156 height 204
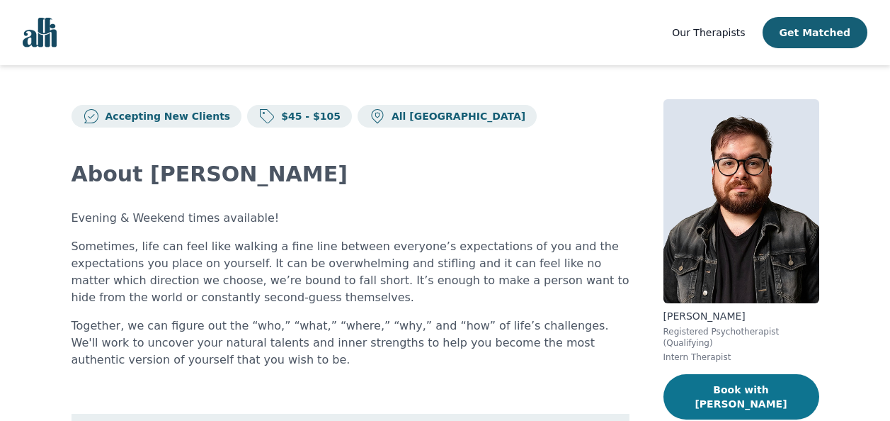
click at [737, 376] on button "Book with [PERSON_NAME]" at bounding box center [742, 396] width 156 height 45
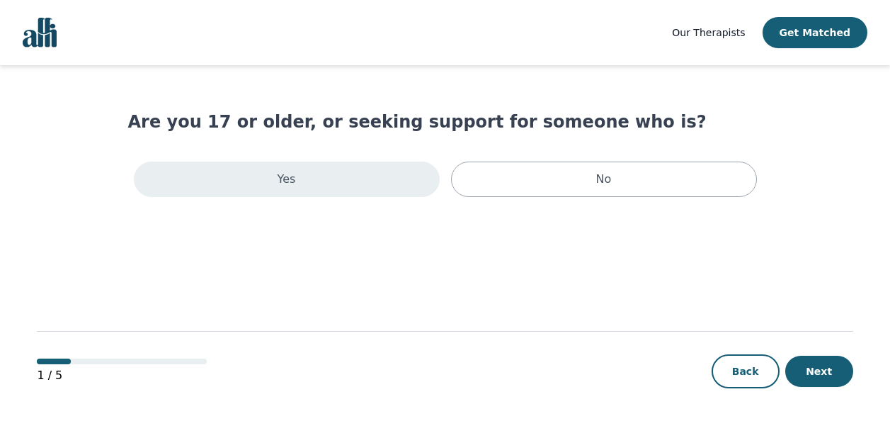
click at [338, 188] on div "Yes" at bounding box center [287, 179] width 306 height 35
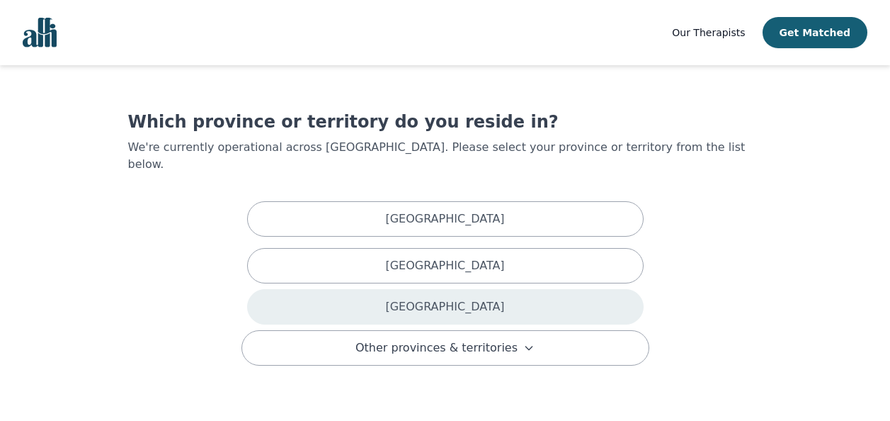
click at [380, 290] on div "[GEOGRAPHIC_DATA]" at bounding box center [445, 306] width 397 height 35
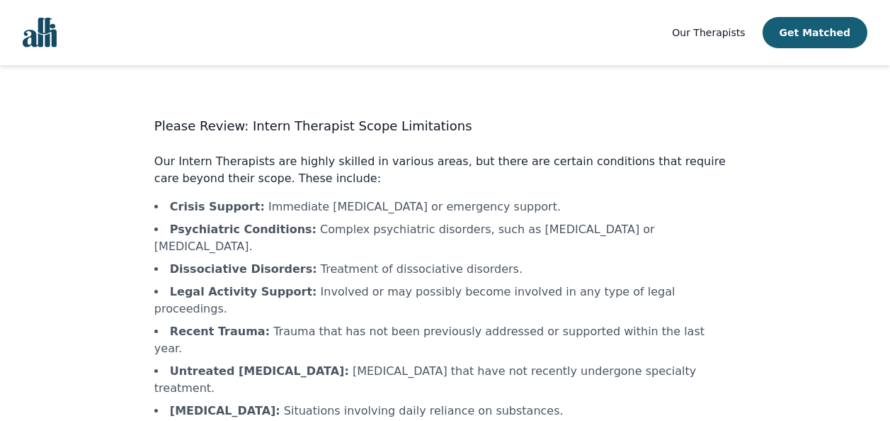
click at [69, 272] on main "Please Review: Intern Therapist Scope Limitations Our Intern Therapists are hig…" at bounding box center [445, 310] width 816 height 490
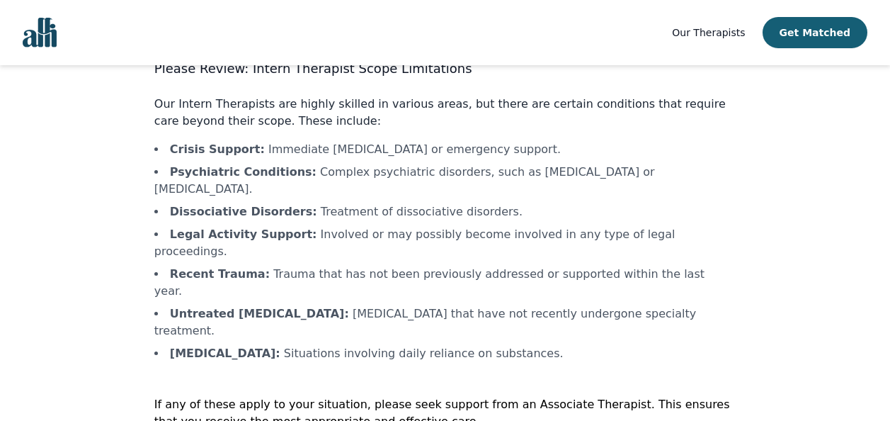
scroll to position [67, 0]
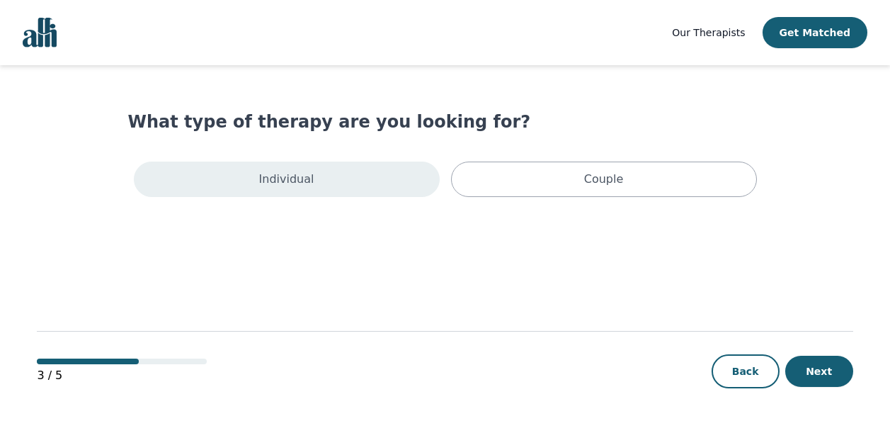
click at [365, 187] on div "Individual" at bounding box center [287, 179] width 306 height 35
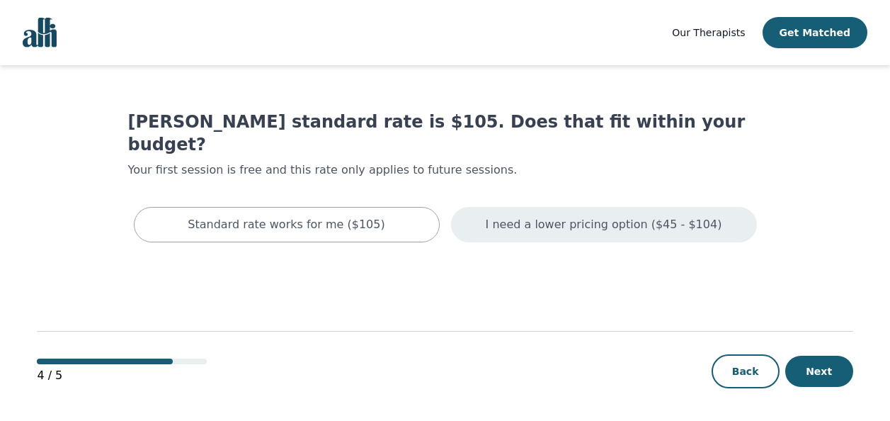
click at [463, 211] on div "I need a lower pricing option ($45 - $104)" at bounding box center [604, 224] width 306 height 35
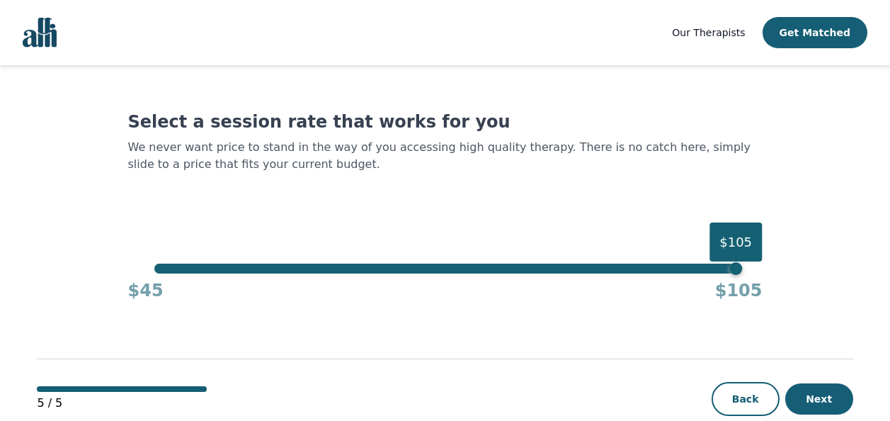
click at [157, 269] on div "$105" at bounding box center [445, 269] width 582 height 10
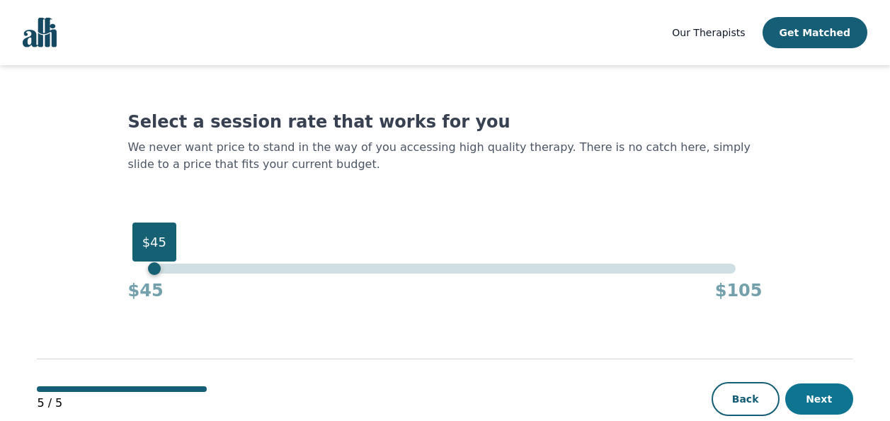
click at [813, 398] on button "Next" at bounding box center [820, 398] width 68 height 31
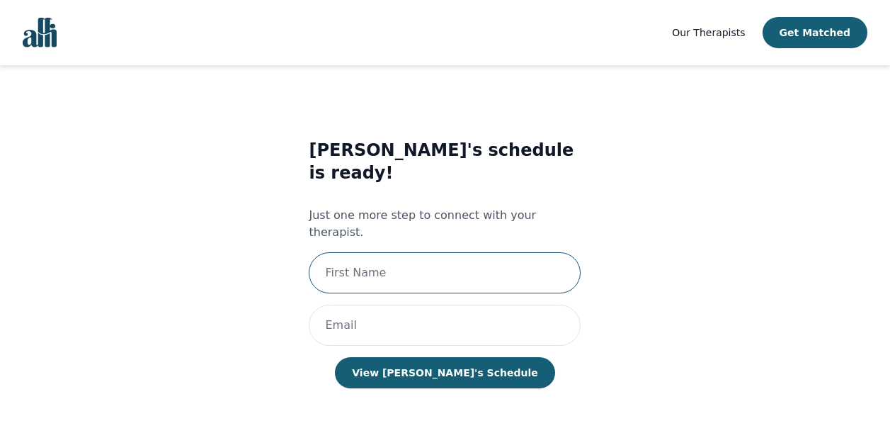
click at [438, 252] on input "text" at bounding box center [445, 272] width 272 height 41
type input "[PERSON_NAME]"
type input "[EMAIL_ADDRESS][DOMAIN_NAME]"
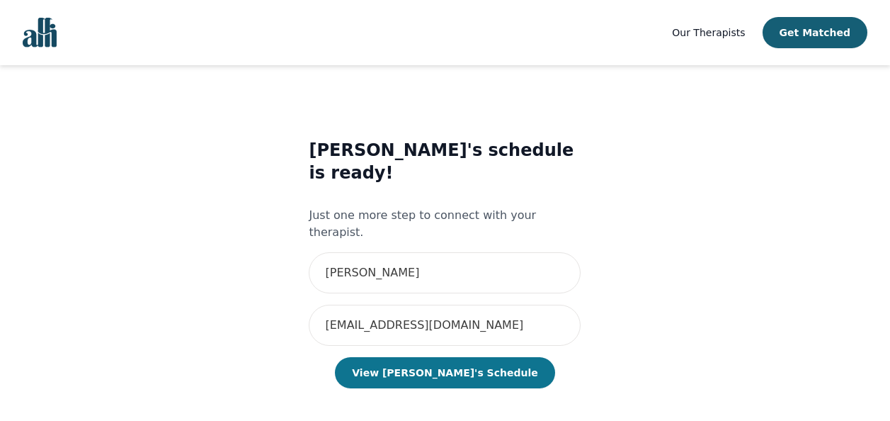
click at [447, 357] on button "View [PERSON_NAME]'s Schedule" at bounding box center [445, 372] width 220 height 31
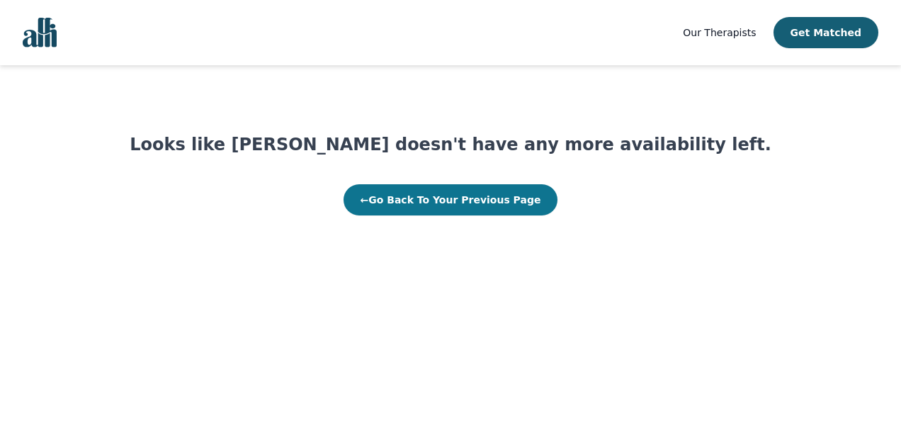
click at [422, 205] on button "← Go Back To Your Previous Page" at bounding box center [451, 199] width 215 height 31
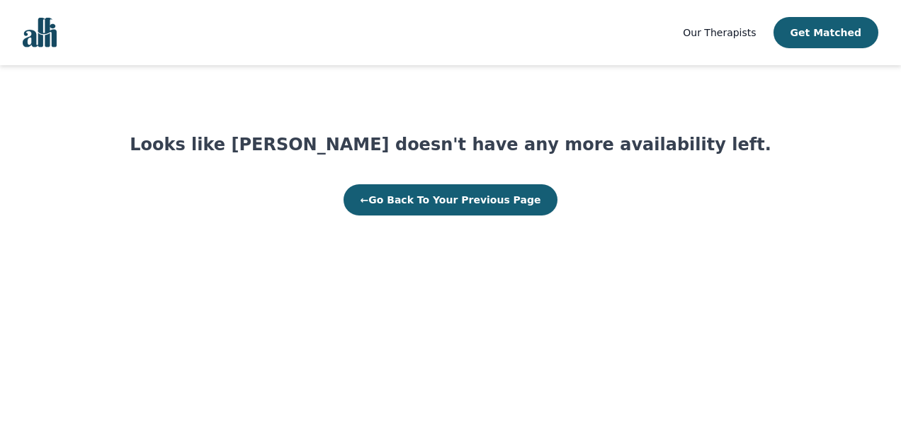
click at [422, 205] on button "← Go Back To Your Previous Page" at bounding box center [451, 199] width 215 height 31
click at [755, 32] on span "Our Therapists" at bounding box center [719, 32] width 73 height 11
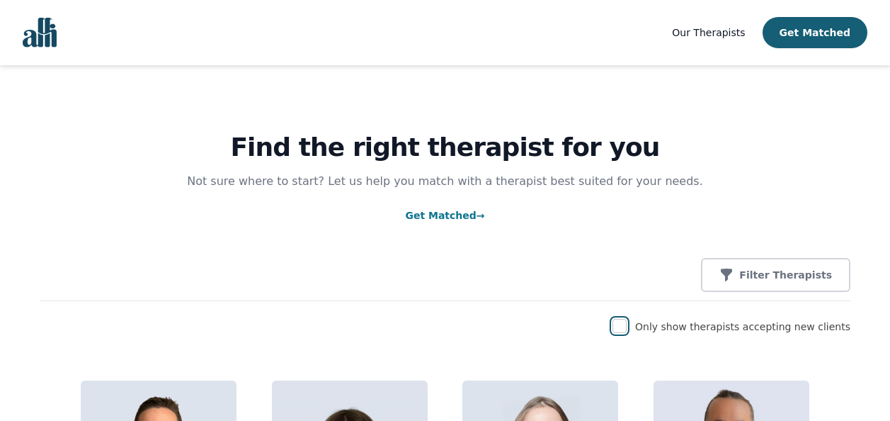
click at [627, 324] on input "checkbox" at bounding box center [620, 326] width 14 height 14
checkbox input "true"
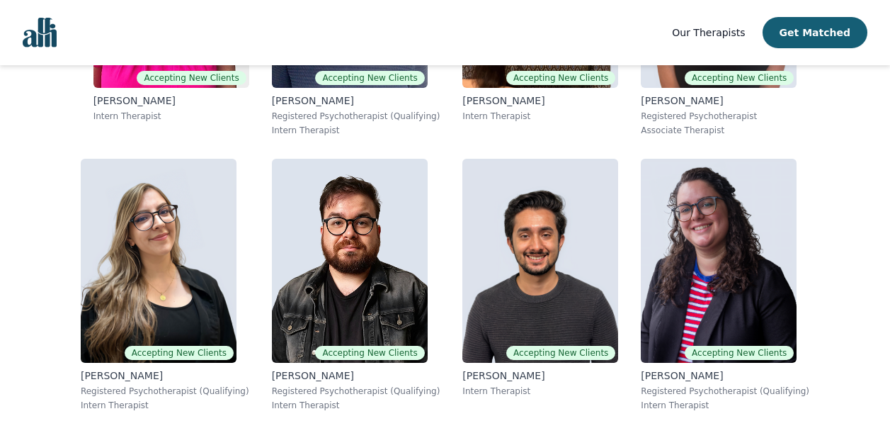
scroll to position [2777, 0]
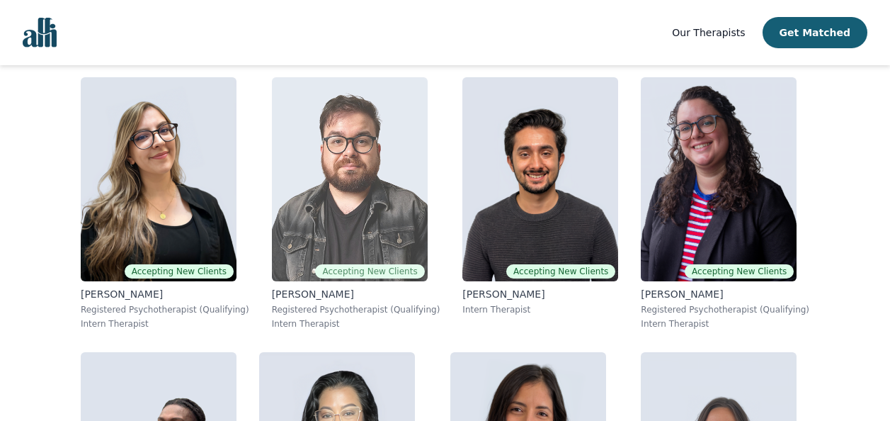
click at [324, 227] on img at bounding box center [350, 179] width 156 height 204
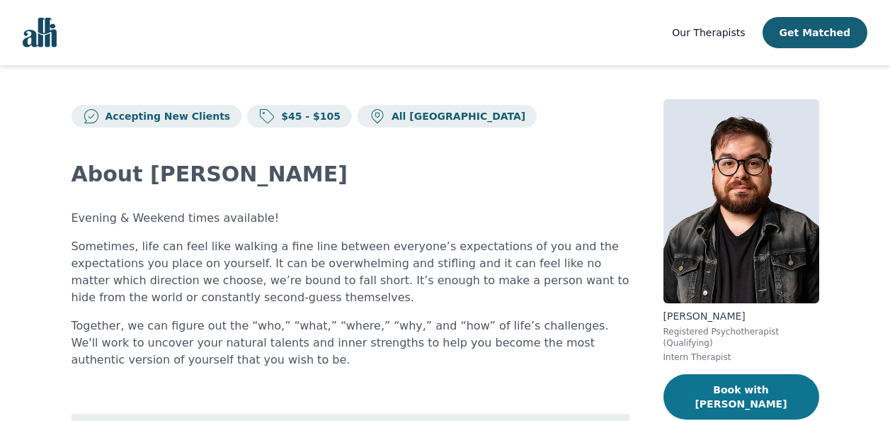
click at [750, 383] on button "Book with [PERSON_NAME]" at bounding box center [742, 396] width 156 height 45
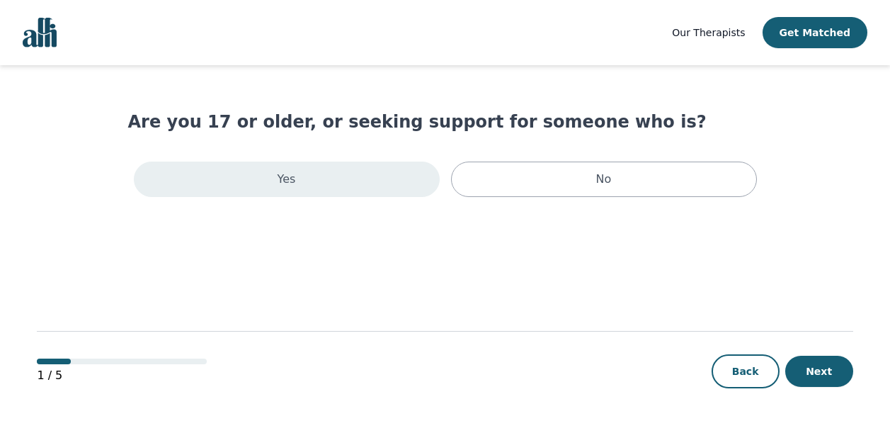
click at [383, 166] on div "Yes" at bounding box center [287, 179] width 306 height 35
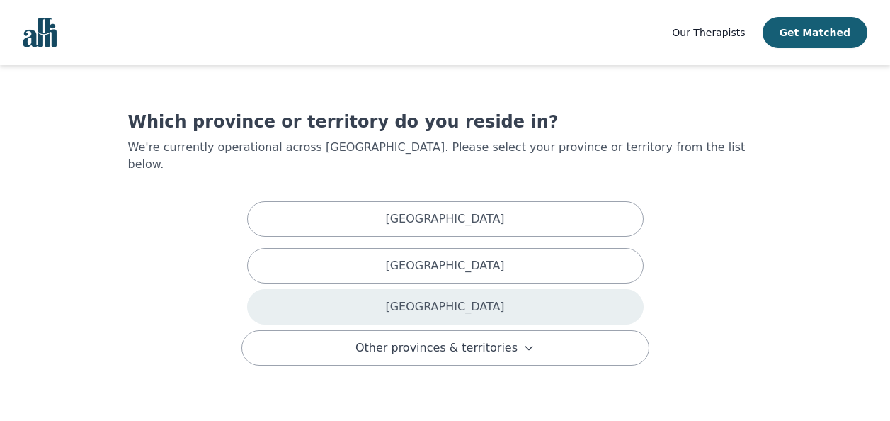
click at [429, 298] on p "[GEOGRAPHIC_DATA]" at bounding box center [444, 306] width 119 height 17
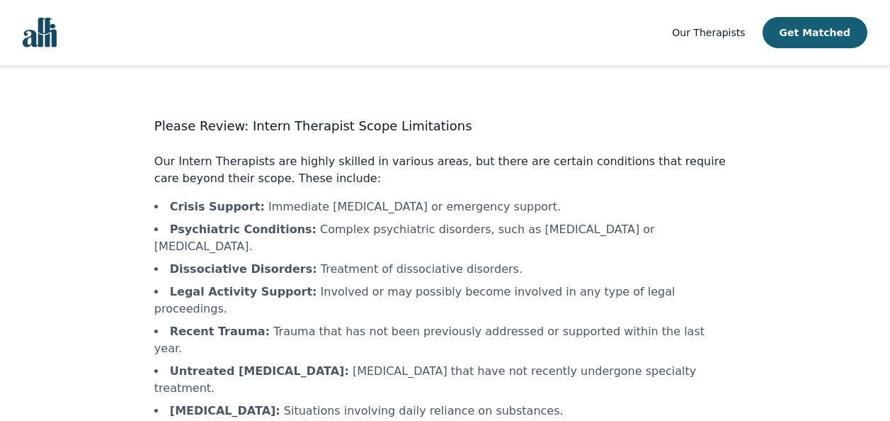
click at [58, 305] on main "Please Review: Intern Therapist Scope Limitations Our Intern Therapists are hig…" at bounding box center [445, 310] width 816 height 490
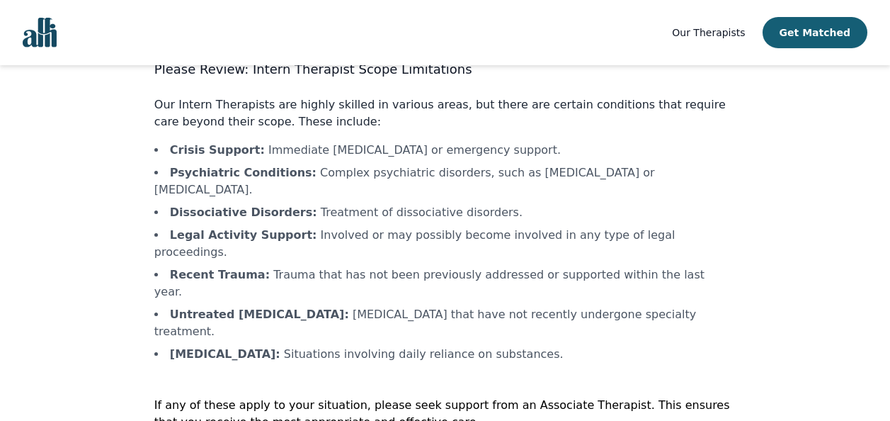
scroll to position [67, 0]
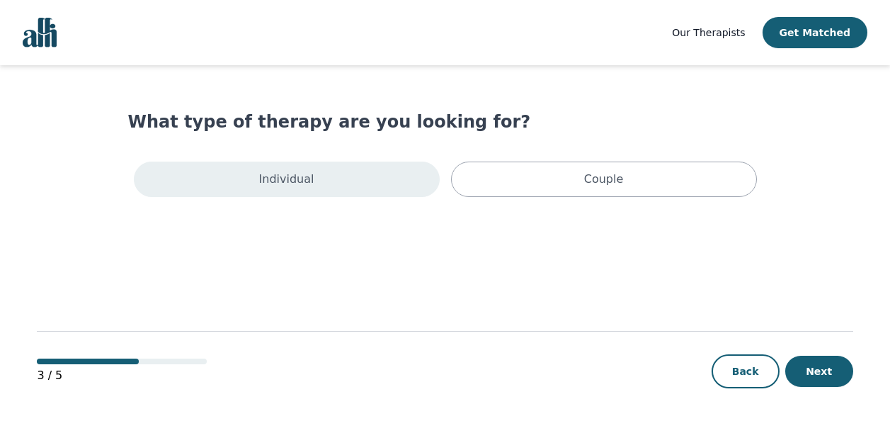
click at [265, 181] on p "Individual" at bounding box center [286, 179] width 55 height 17
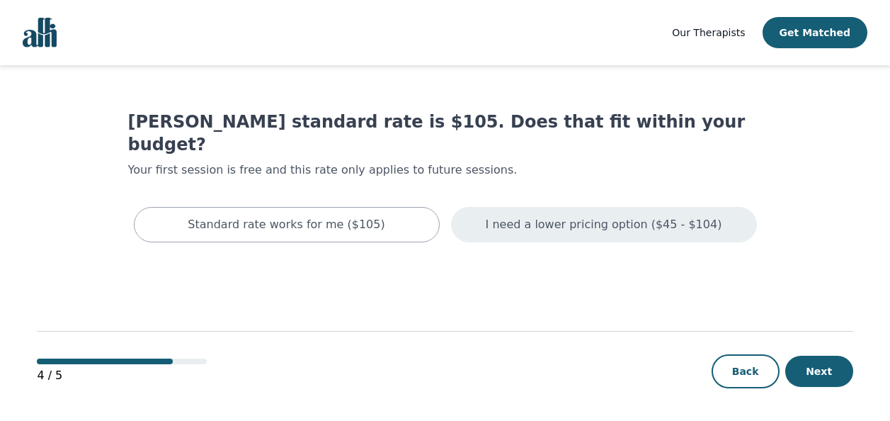
click at [458, 208] on div "I need a lower pricing option ($45 - $104)" at bounding box center [604, 224] width 306 height 35
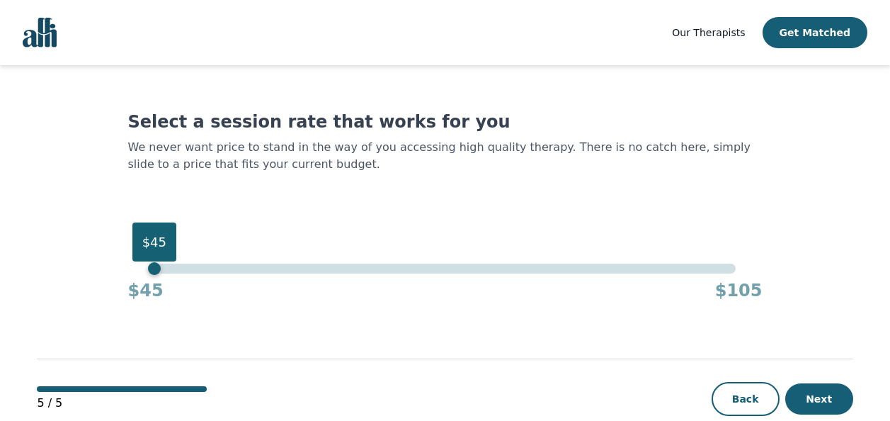
click at [157, 268] on div "$45" at bounding box center [445, 269] width 582 height 10
click at [811, 400] on button "Next" at bounding box center [820, 398] width 68 height 31
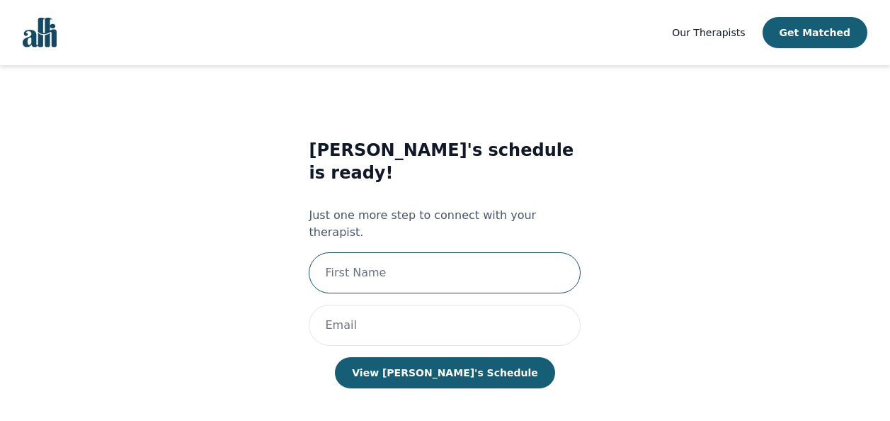
click at [457, 252] on input "text" at bounding box center [445, 272] width 272 height 41
type input "[PERSON_NAME]"
type input "[EMAIL_ADDRESS][DOMAIN_NAME]"
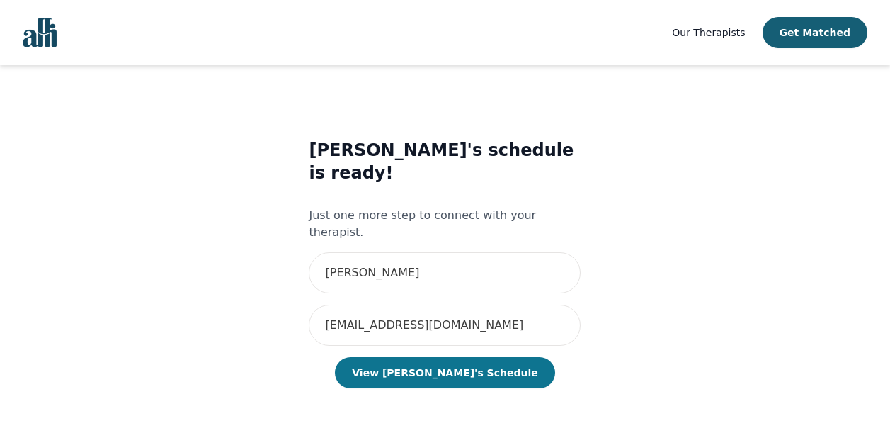
click at [451, 357] on button "View [PERSON_NAME]'s Schedule" at bounding box center [445, 372] width 220 height 31
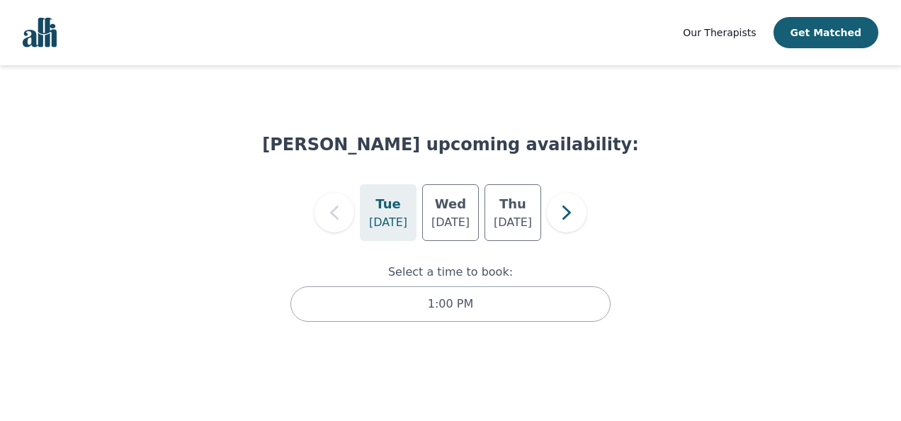
click at [390, 222] on p "[DATE]" at bounding box center [388, 222] width 38 height 17
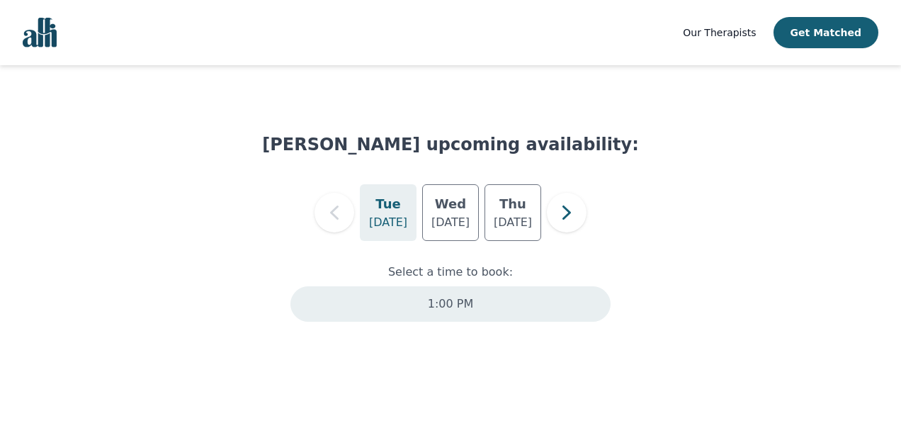
click at [489, 303] on div "1:00 PM" at bounding box center [450, 303] width 320 height 35
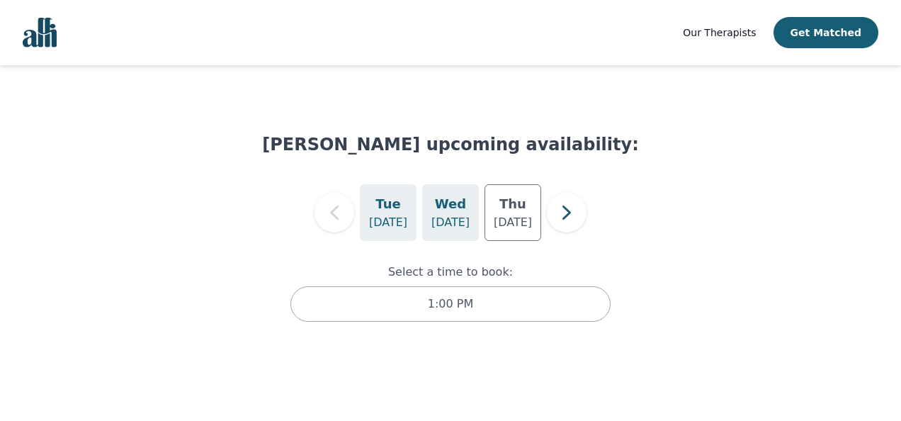
click at [448, 210] on h5 "Wed" at bounding box center [450, 204] width 31 height 20
click at [380, 220] on p "[DATE]" at bounding box center [388, 222] width 38 height 17
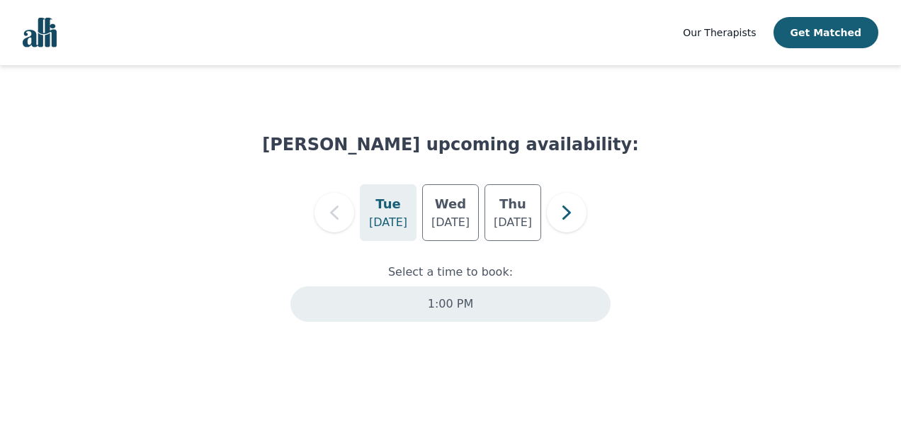
click at [475, 302] on div "1:00 PM" at bounding box center [450, 303] width 320 height 35
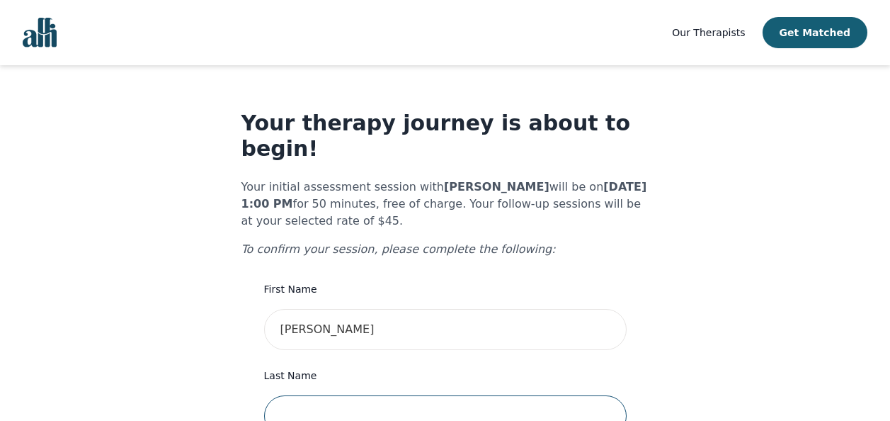
click at [385, 395] on input "text" at bounding box center [445, 415] width 363 height 41
click at [385, 395] on input "R" at bounding box center [445, 415] width 363 height 41
type input "[PERSON_NAME]"
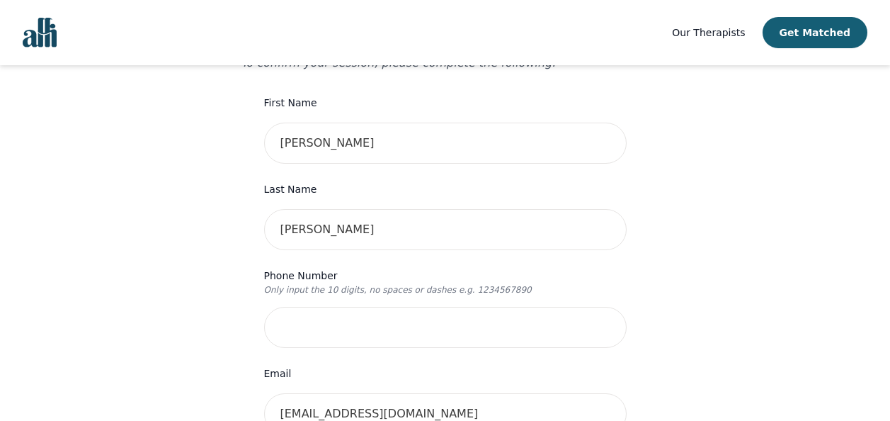
scroll to position [198, 0]
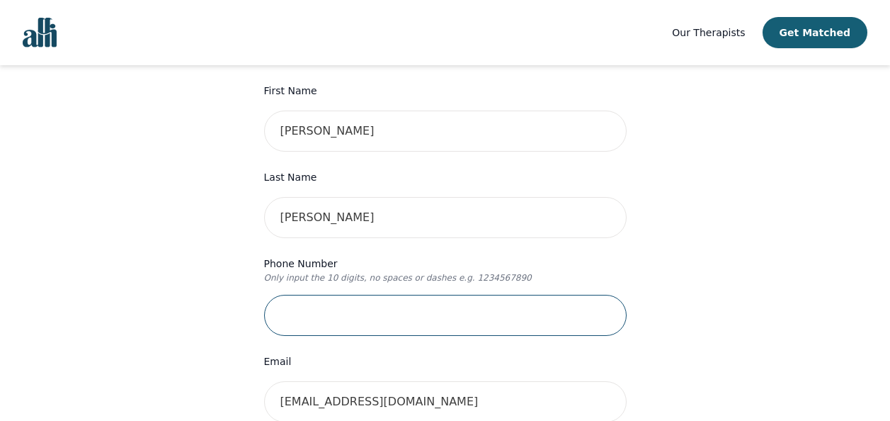
click at [316, 300] on input "tel" at bounding box center [445, 315] width 363 height 41
type input "3432640237"
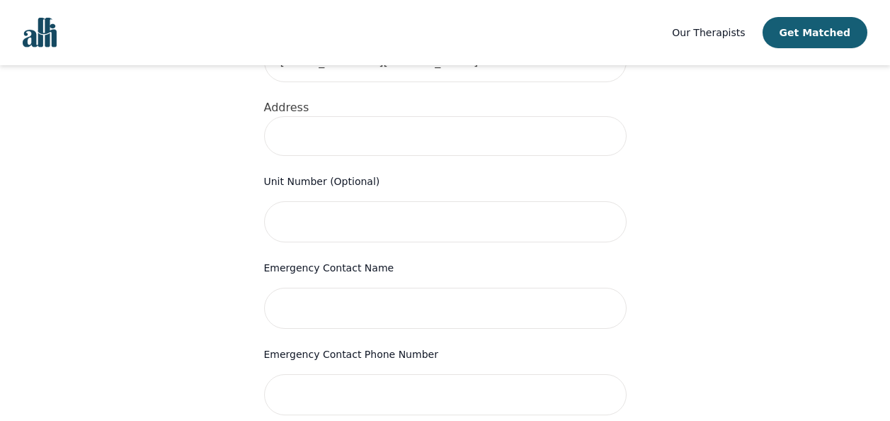
scroll to position [567, 0]
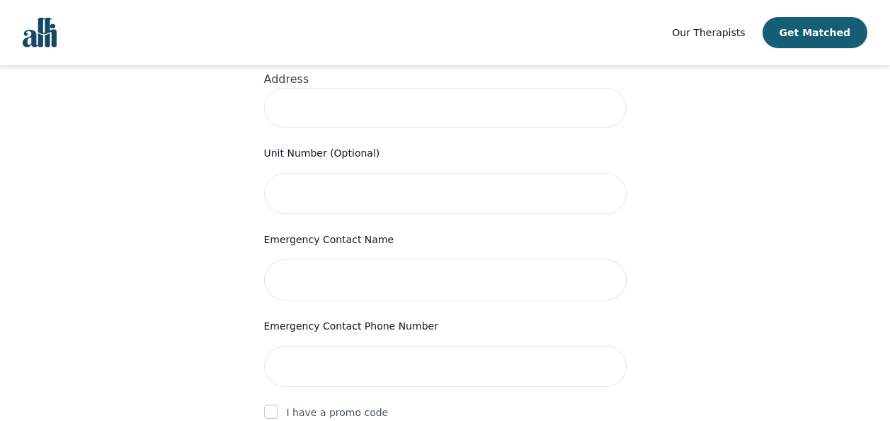
click at [184, 288] on div "Your therapy journey is about to begin! Your initial assessment session with [P…" at bounding box center [445, 133] width 856 height 1271
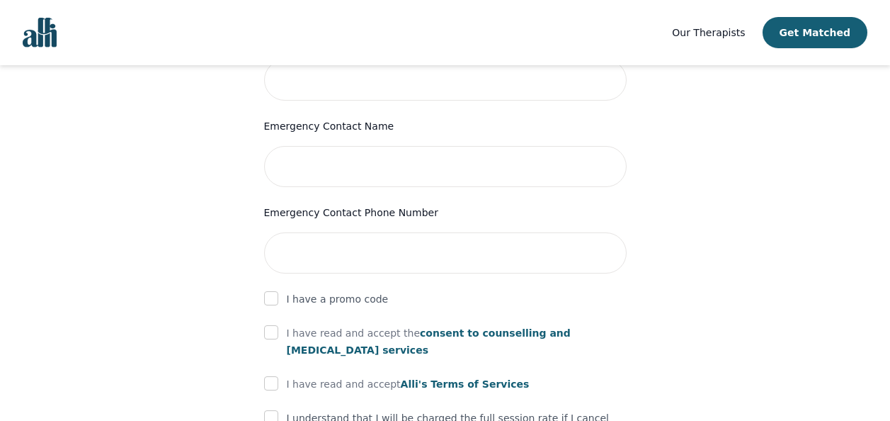
scroll to position [708, 0]
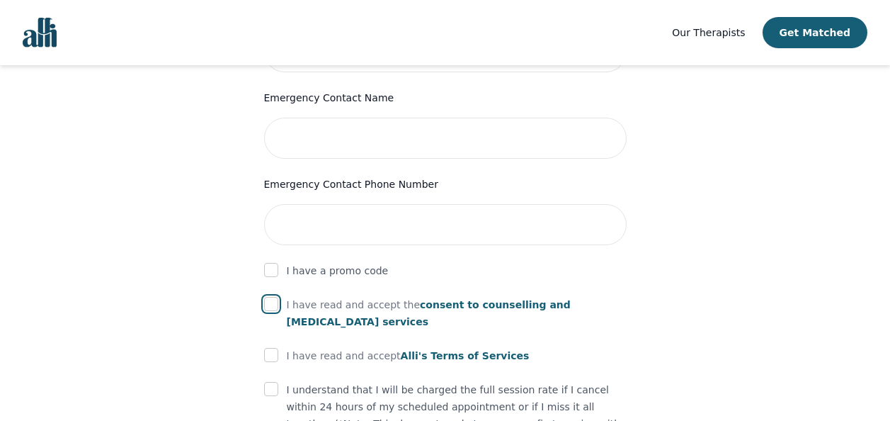
click at [264, 297] on input "checkbox" at bounding box center [271, 304] width 14 height 14
checkbox input "true"
click at [267, 348] on input "checkbox" at bounding box center [271, 355] width 14 height 14
checkbox input "true"
click at [267, 382] on input "checkbox" at bounding box center [271, 389] width 14 height 14
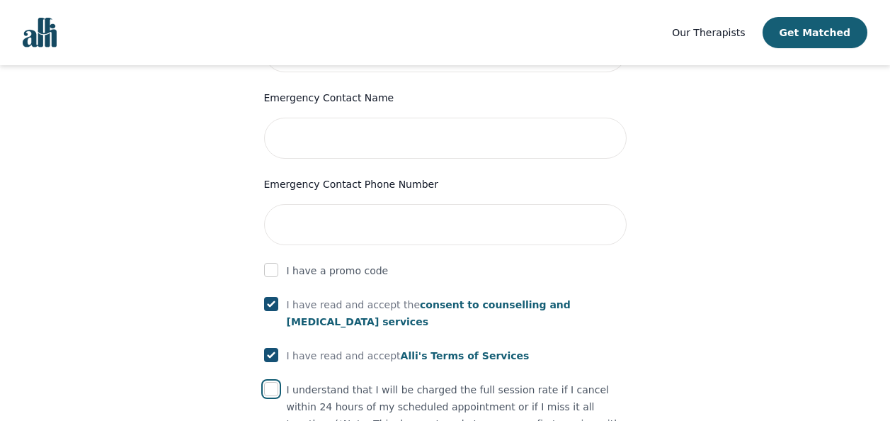
checkbox input "true"
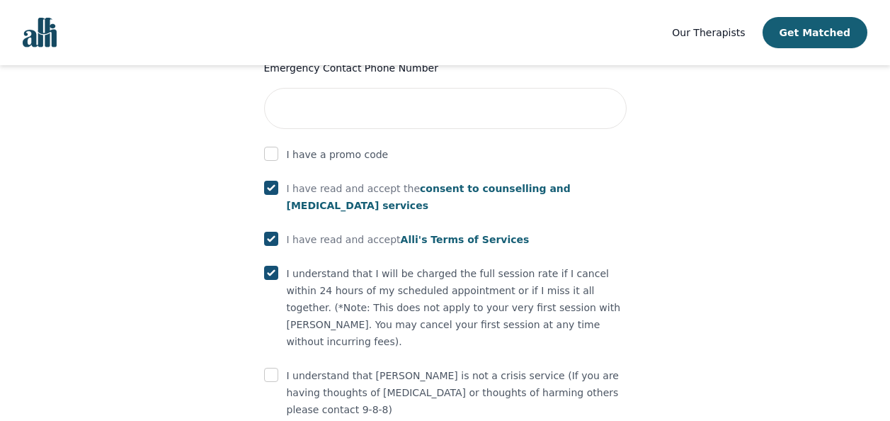
scroll to position [850, 0]
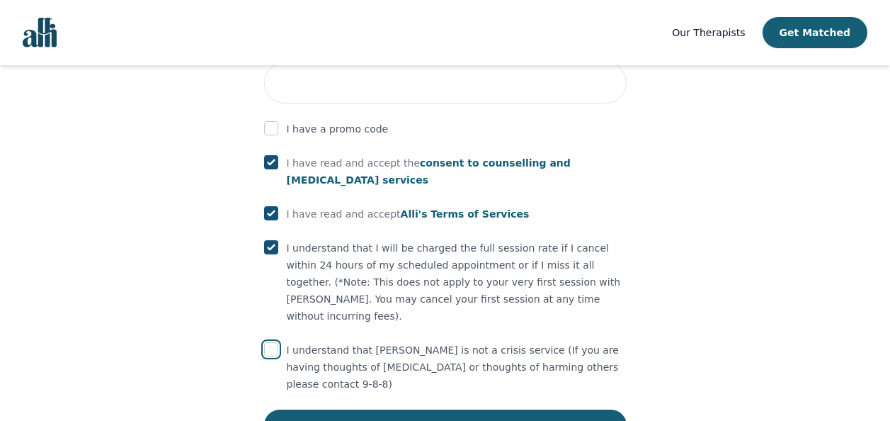
click at [266, 342] on input "checkbox" at bounding box center [271, 349] width 14 height 14
checkbox input "true"
click at [355, 409] on button "Submit" at bounding box center [445, 424] width 363 height 31
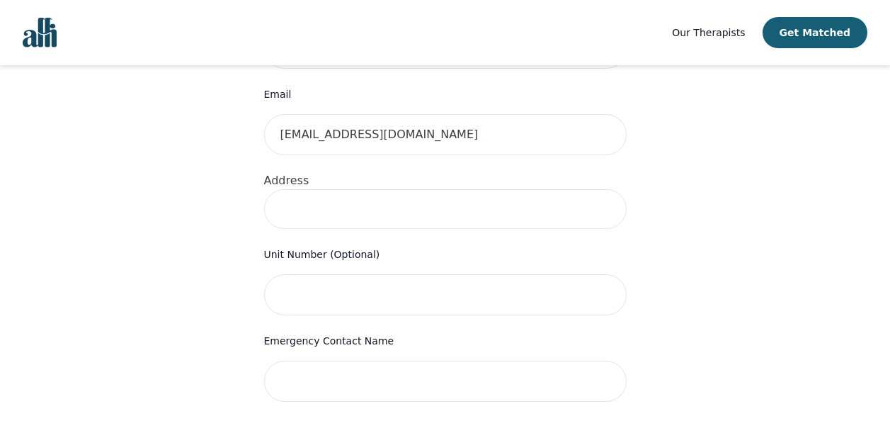
scroll to position [453, 0]
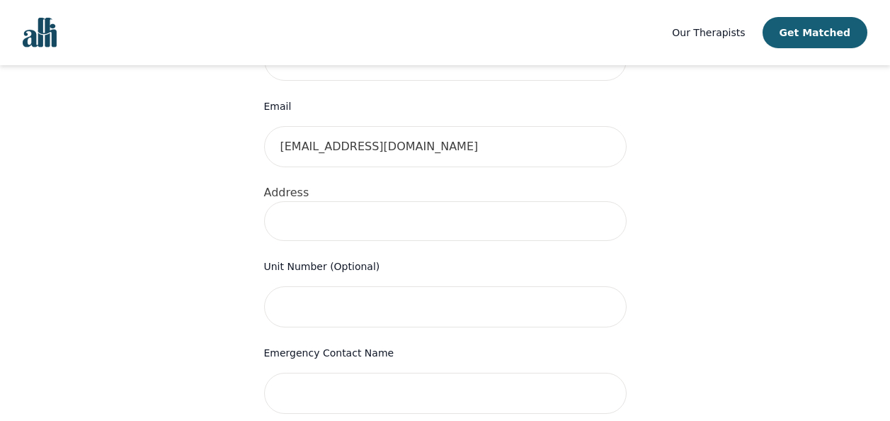
click at [285, 210] on input at bounding box center [445, 221] width 363 height 40
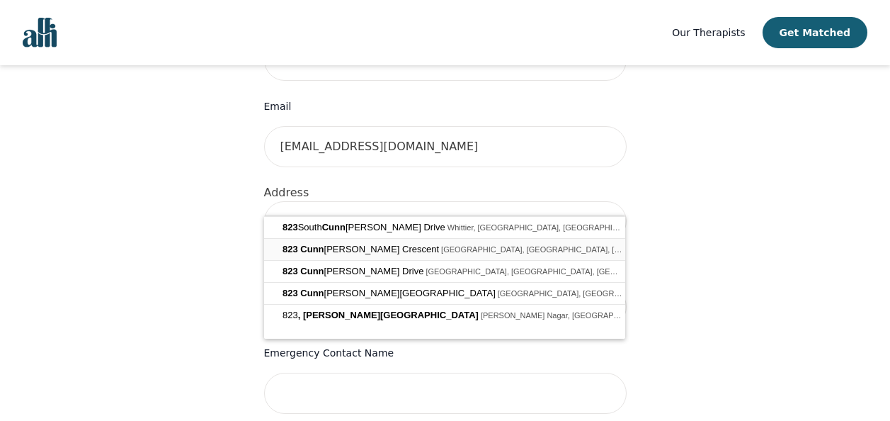
type input "[STREET_ADDRESS][PERSON_NAME]"
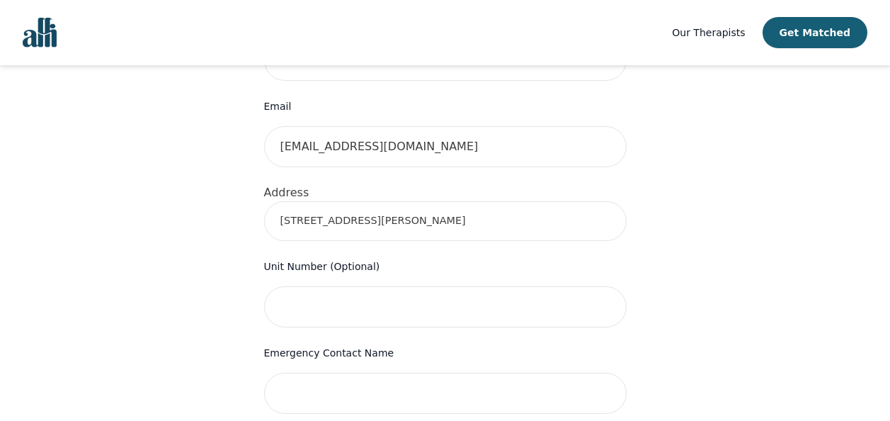
click at [184, 281] on div "Your therapy journey is about to begin! Your initial assessment session with [P…" at bounding box center [445, 274] width 856 height 1325
click at [747, 351] on div "Your therapy journey is about to begin! Your initial assessment session with [P…" at bounding box center [445, 274] width 856 height 1325
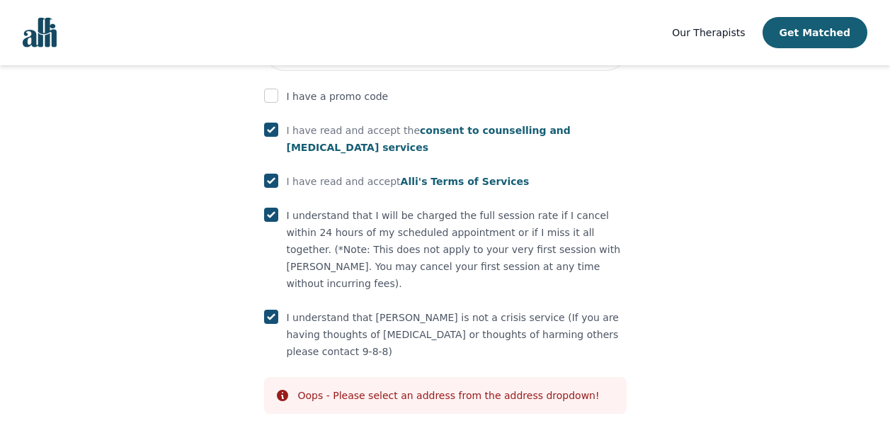
scroll to position [907, 0]
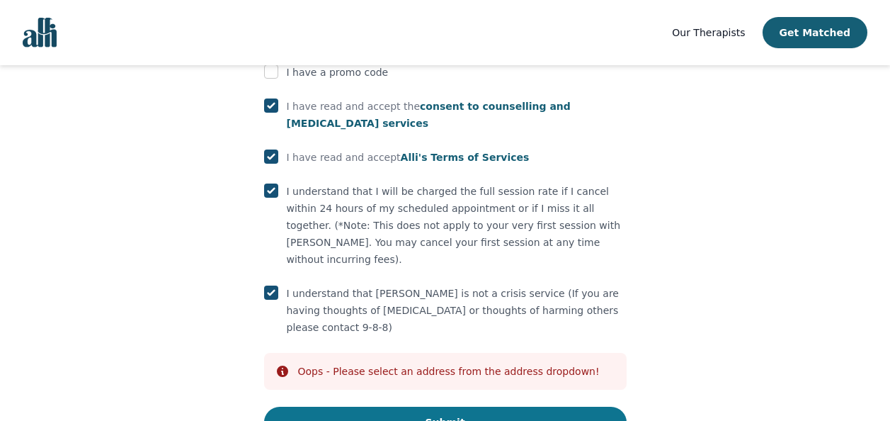
click at [508, 407] on button "Submit" at bounding box center [445, 422] width 363 height 31
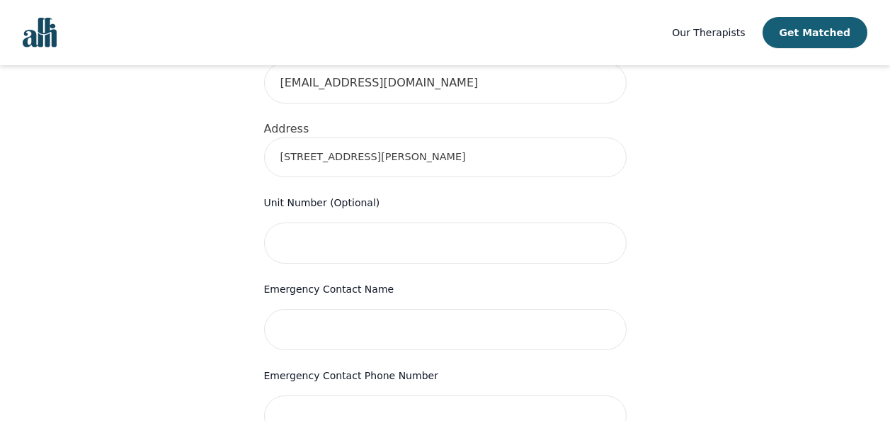
scroll to position [510, 0]
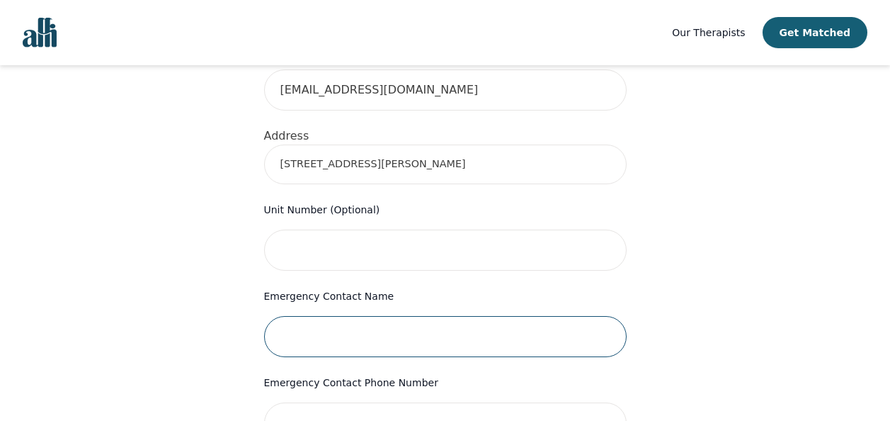
click at [364, 318] on input "text" at bounding box center [445, 336] width 363 height 41
type input "[PERSON_NAME]"
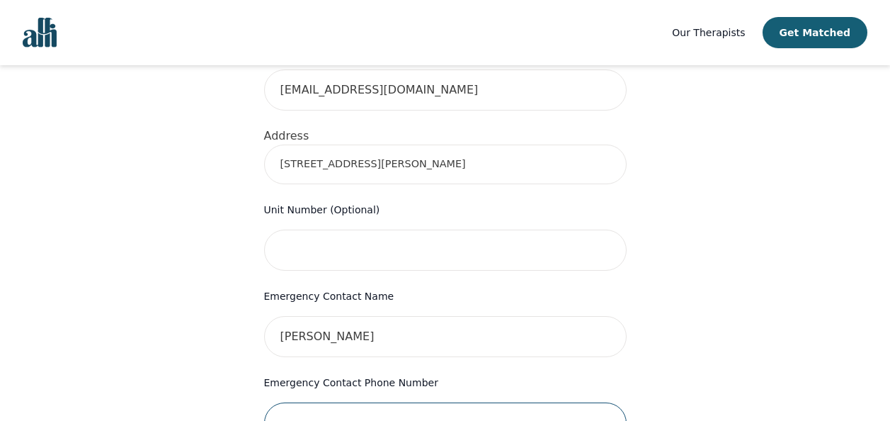
click at [357, 412] on input "tel" at bounding box center [445, 422] width 363 height 41
type input "5"
type input "[PHONE_NUMBER]"
click at [695, 338] on div "Your therapy journey is about to begin! Your initial assessment session with [P…" at bounding box center [445, 217] width 856 height 1325
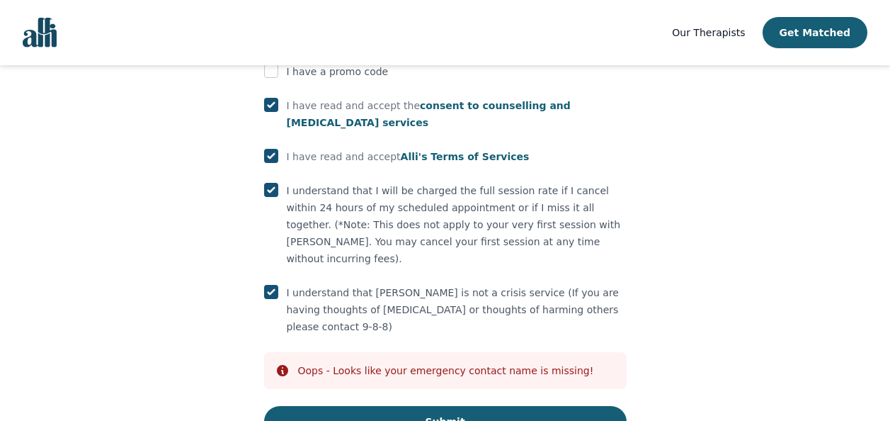
scroll to position [910, 0]
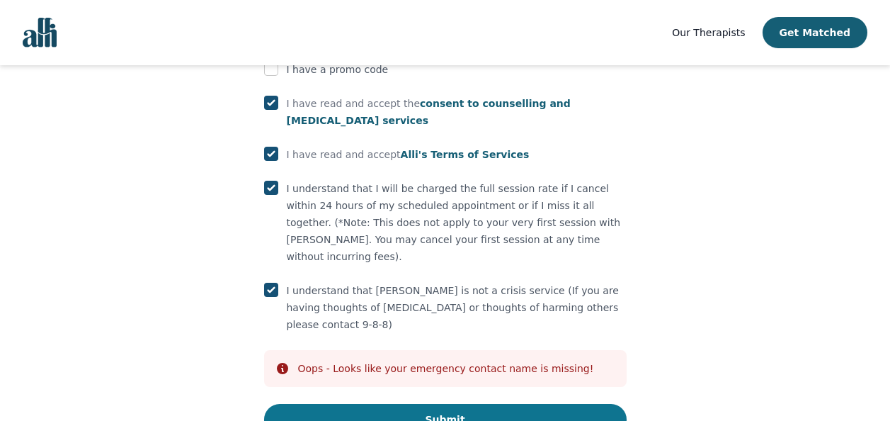
click at [524, 404] on button "Submit" at bounding box center [445, 419] width 363 height 31
